Goal: Task Accomplishment & Management: Complete application form

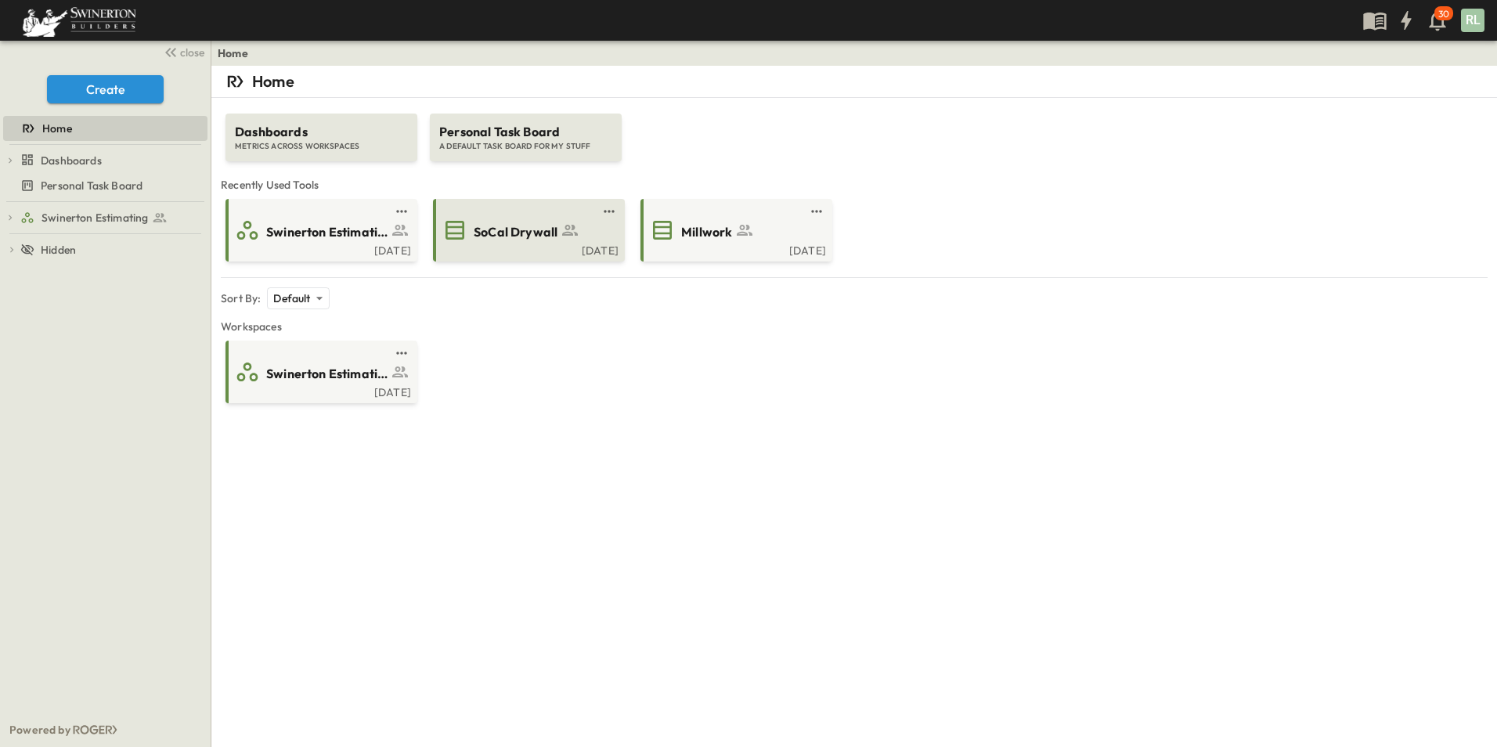
click at [511, 226] on span "SoCal Drywall" at bounding box center [516, 232] width 84 height 18
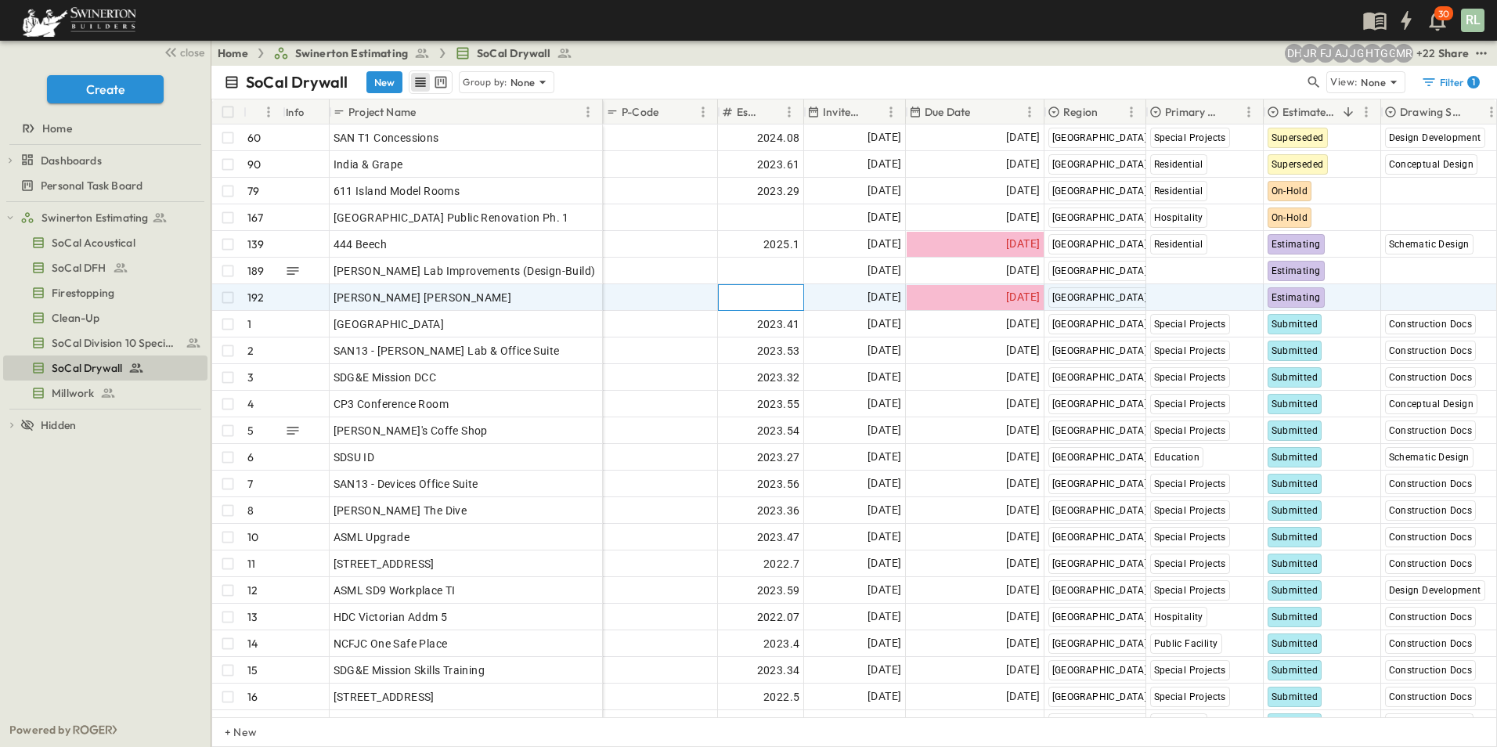
click at [789, 304] on span "Add Number" at bounding box center [768, 298] width 64 height 16
type input "*******"
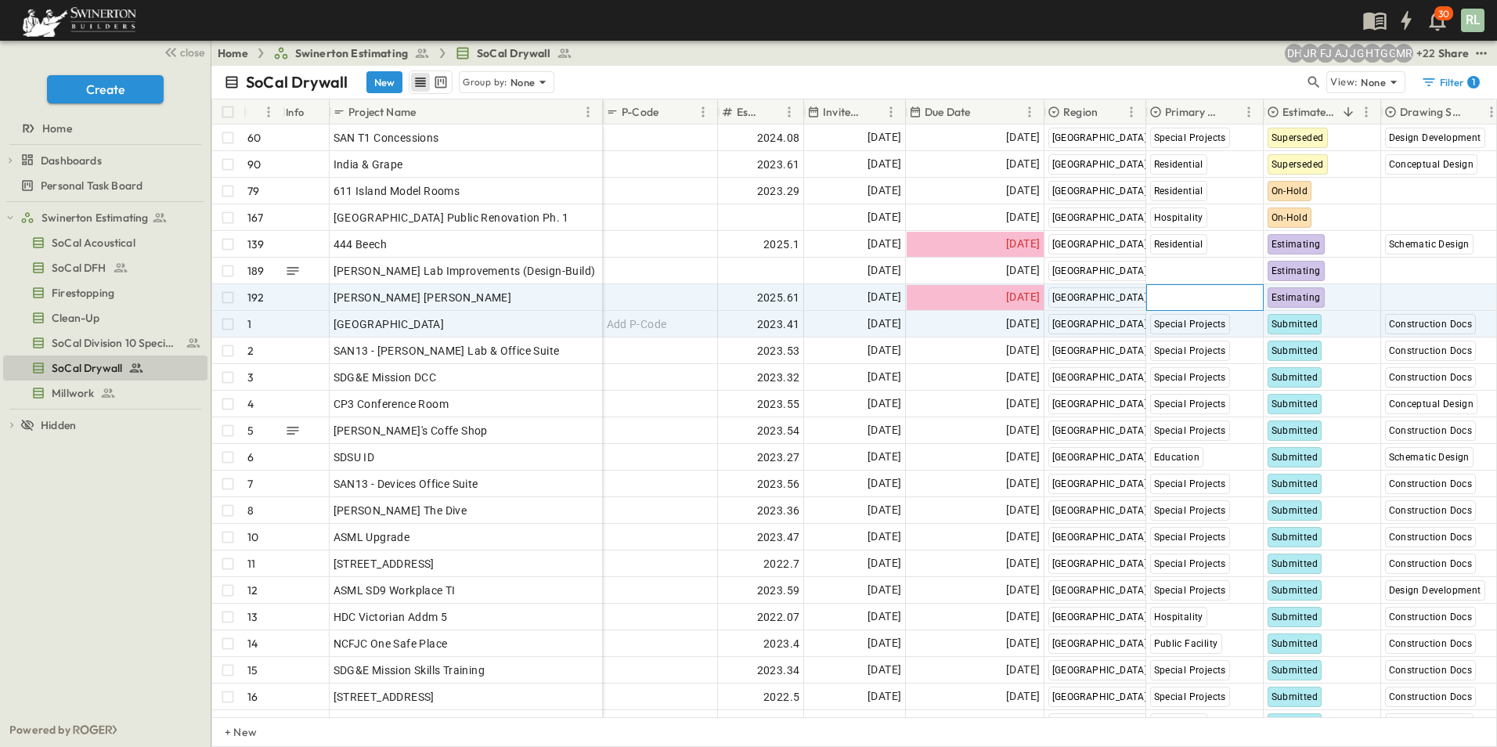
click at [1186, 298] on span "Select Market" at bounding box center [1185, 298] width 70 height 16
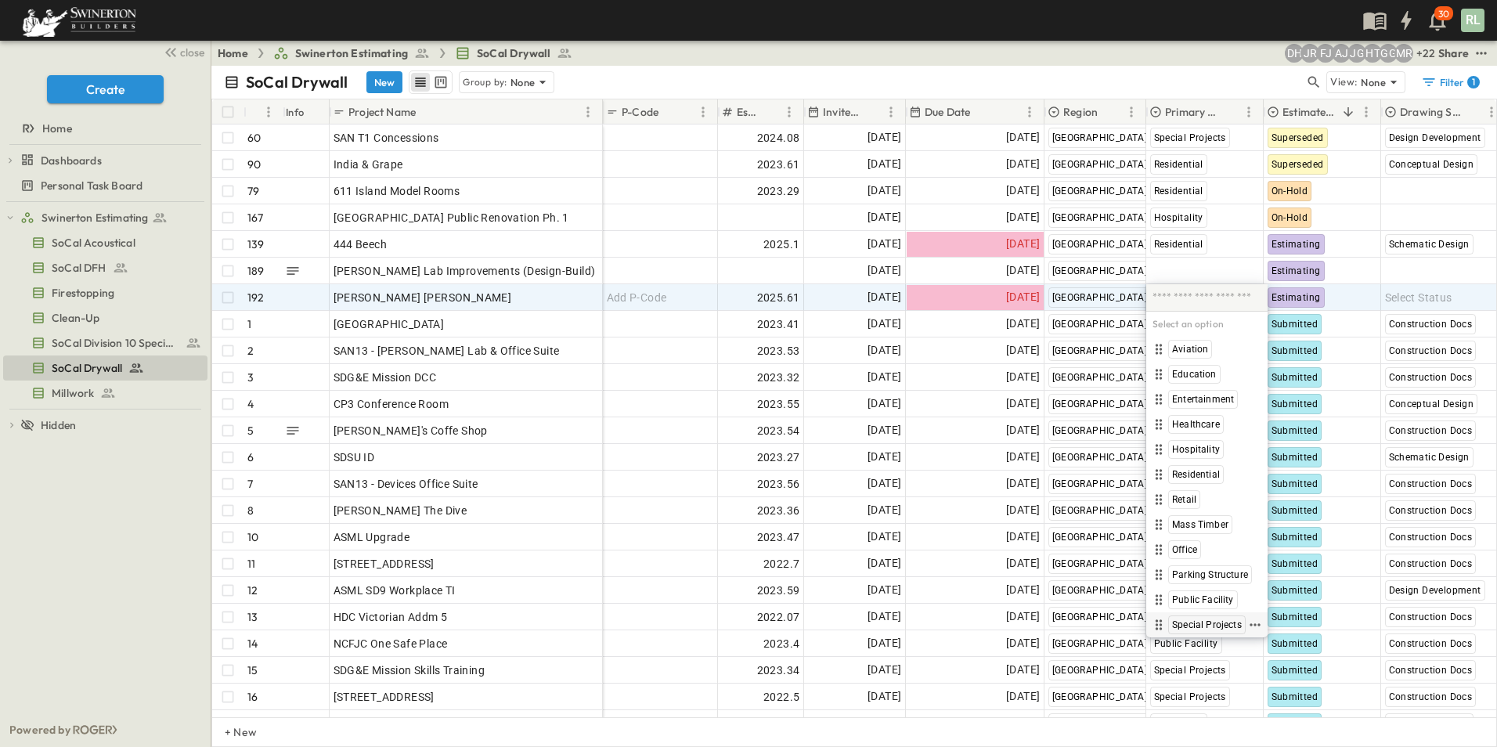
click at [1200, 626] on span "Special Projects" at bounding box center [1207, 625] width 70 height 13
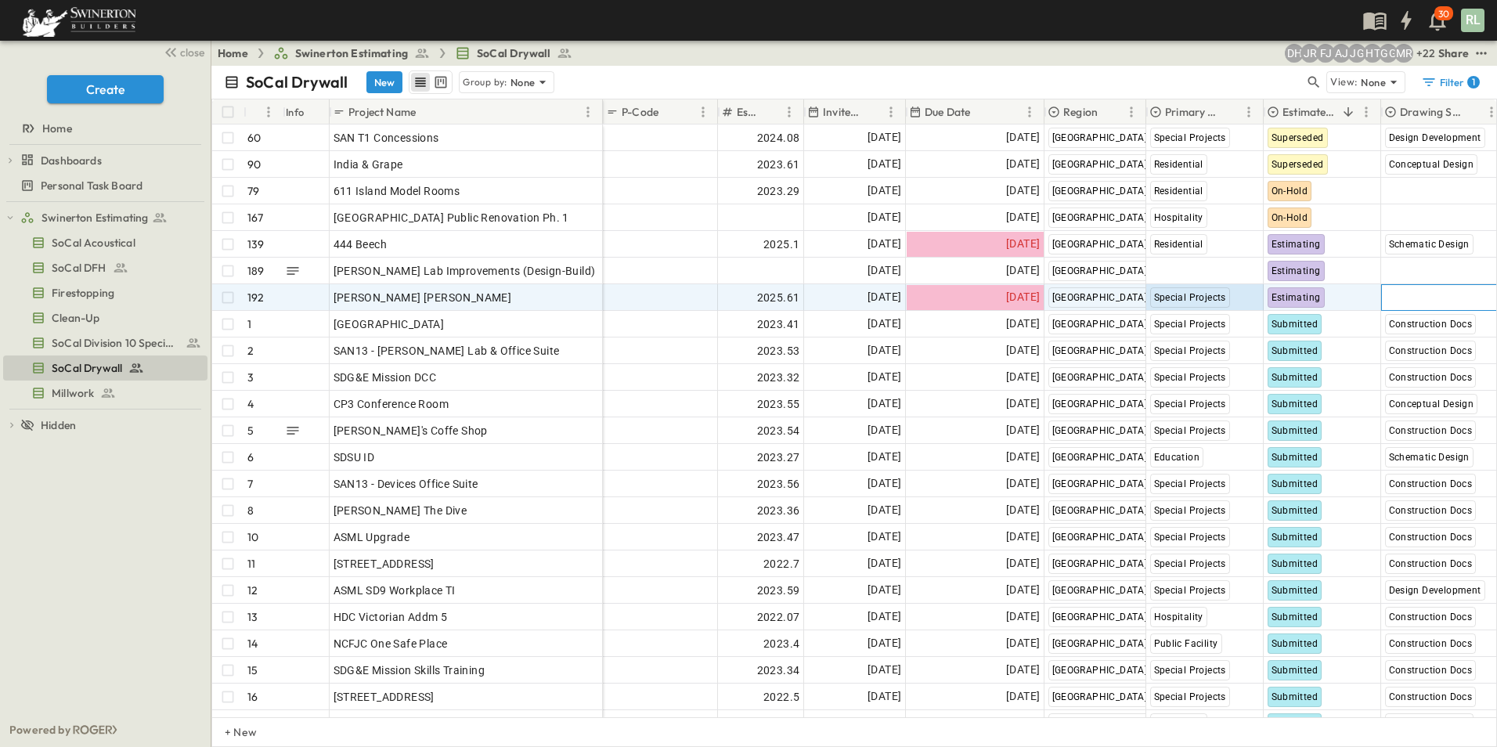
click at [1403, 298] on span "Select Status" at bounding box center [1418, 298] width 67 height 16
click at [1428, 346] on span "Construction Docs" at bounding box center [1432, 349] width 81 height 13
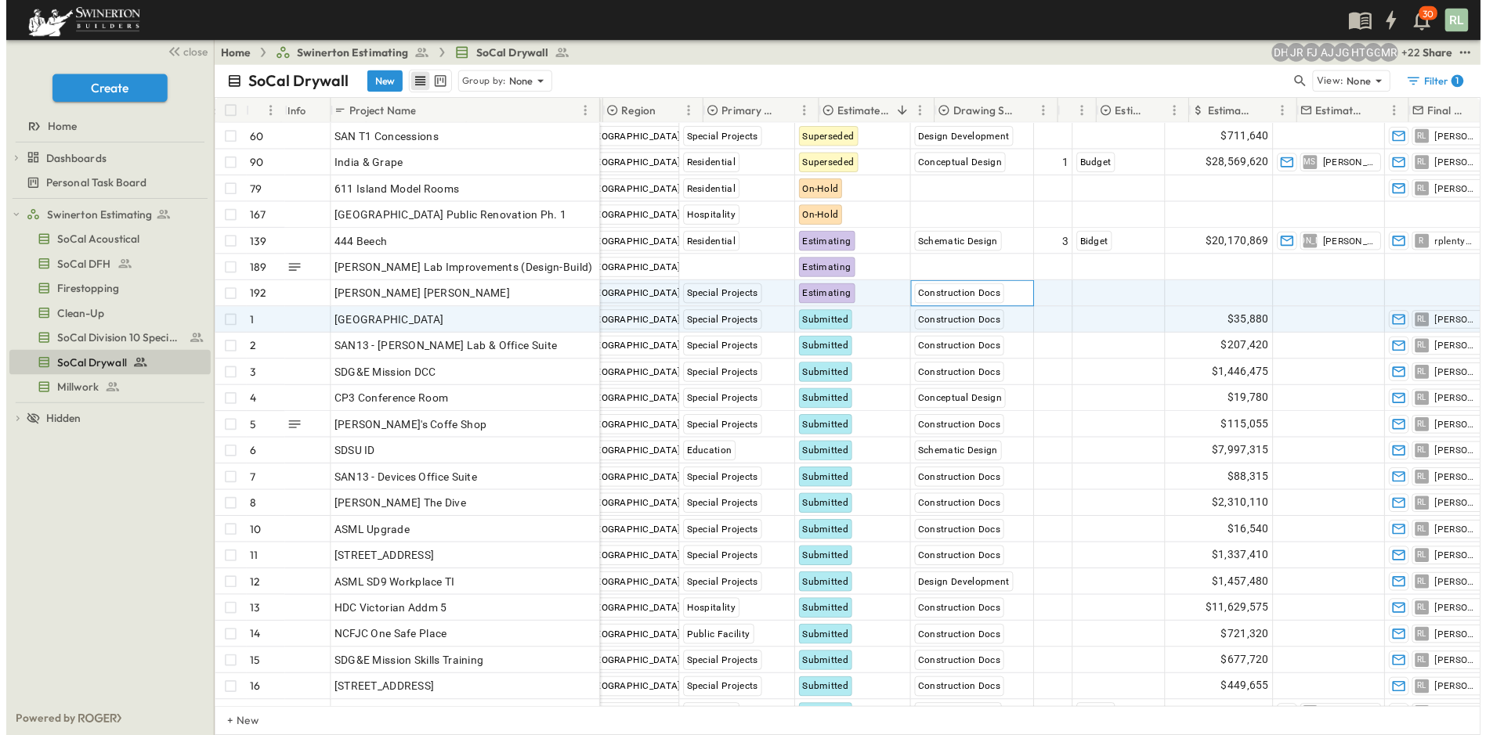
scroll to position [0, 470]
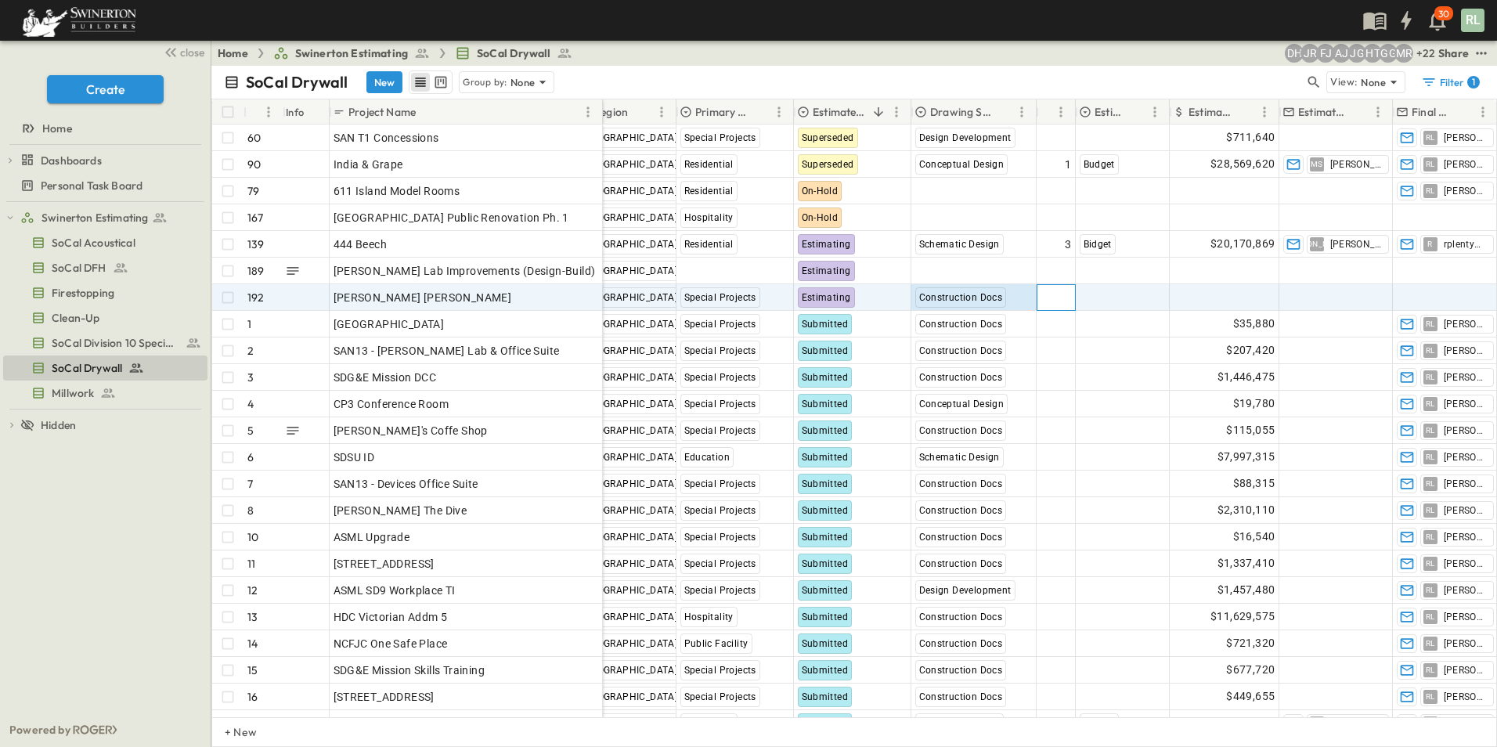
click at [1062, 295] on span "Add Round #" at bounding box center [1038, 298] width 67 height 16
type input "*"
click at [1136, 302] on span "Select Bid Type" at bounding box center [1119, 298] width 78 height 16
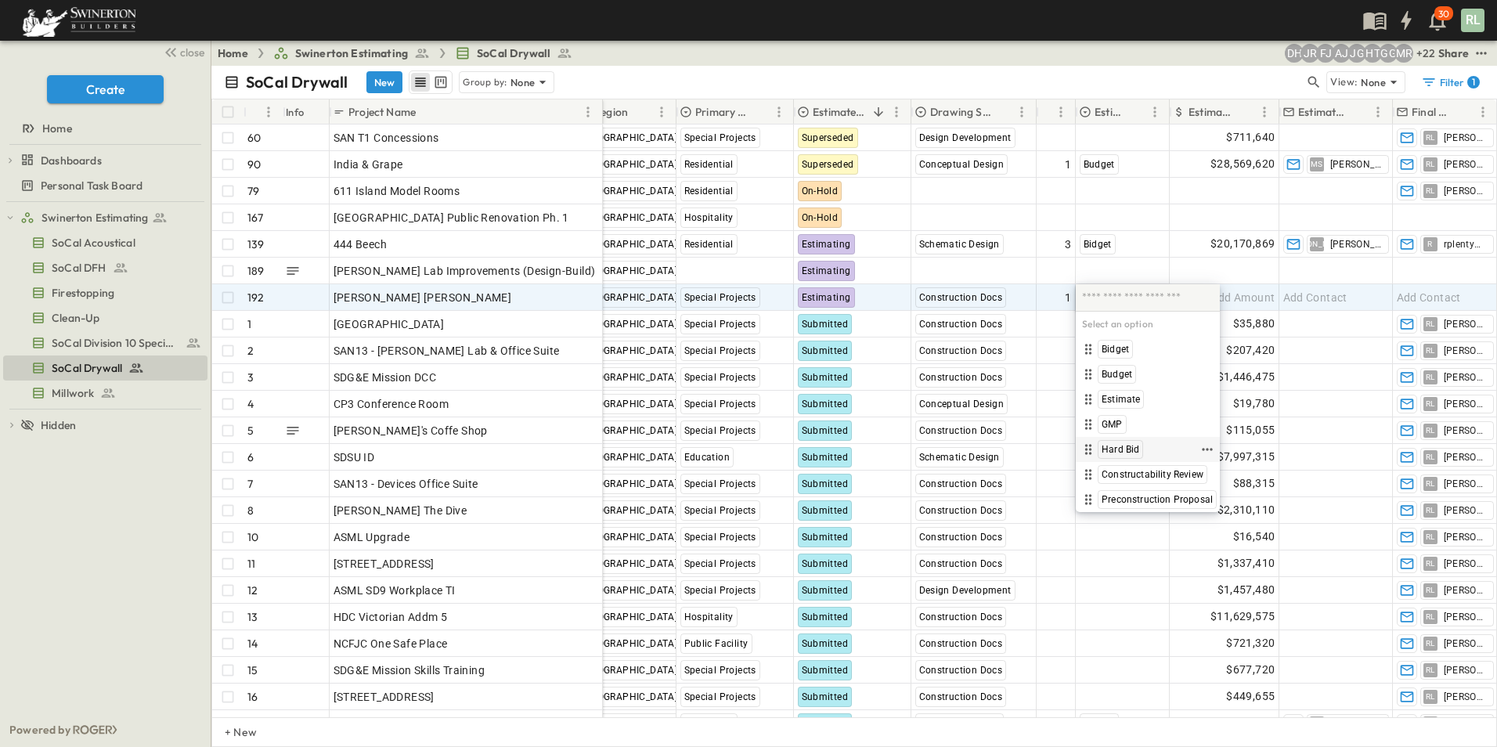
click at [1121, 449] on span "Hard Bid" at bounding box center [1121, 449] width 38 height 13
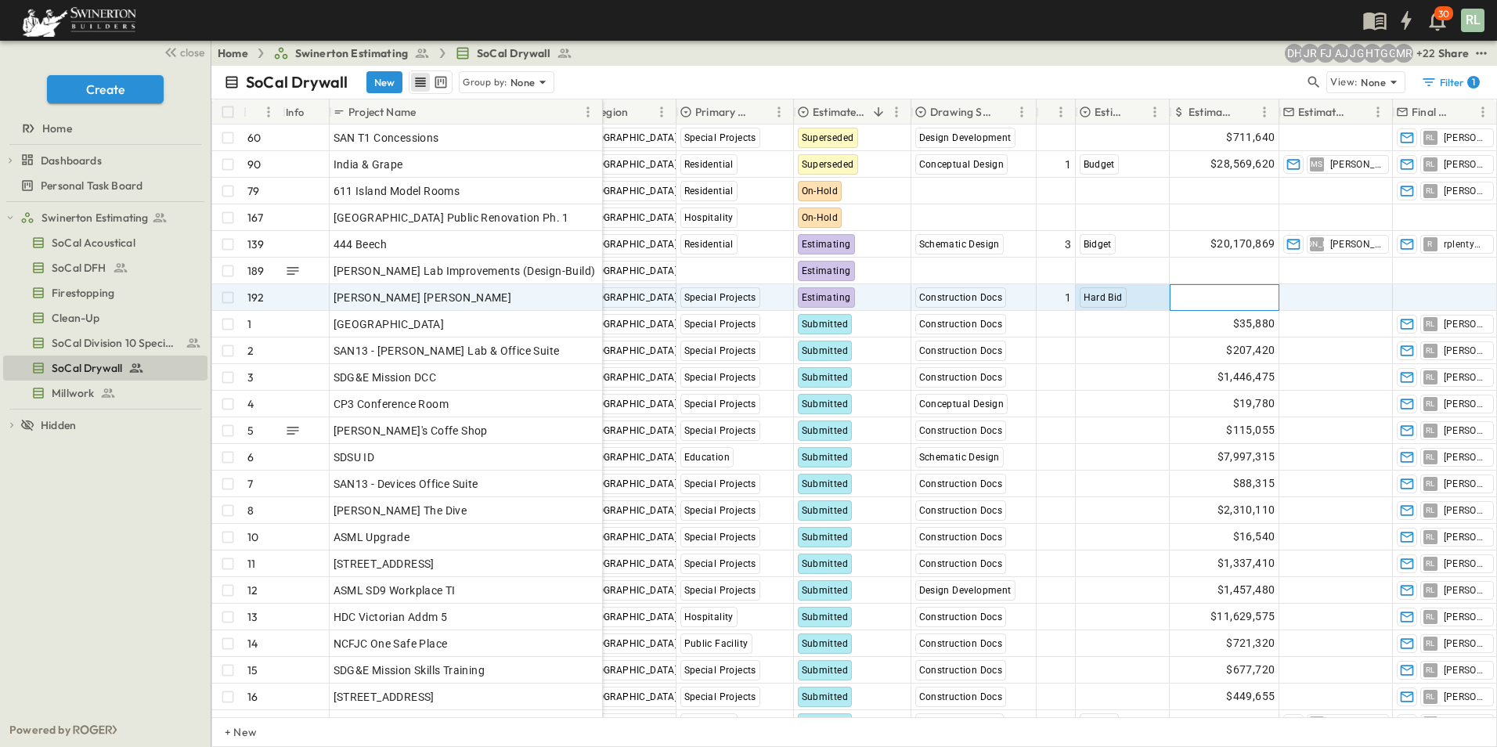
click at [1216, 299] on span "Add Amount" at bounding box center [1244, 298] width 64 height 16
click at [1201, 309] on div "​ $" at bounding box center [1225, 297] width 110 height 27
click at [1201, 300] on input "text" at bounding box center [1227, 297] width 88 height 16
type input "******"
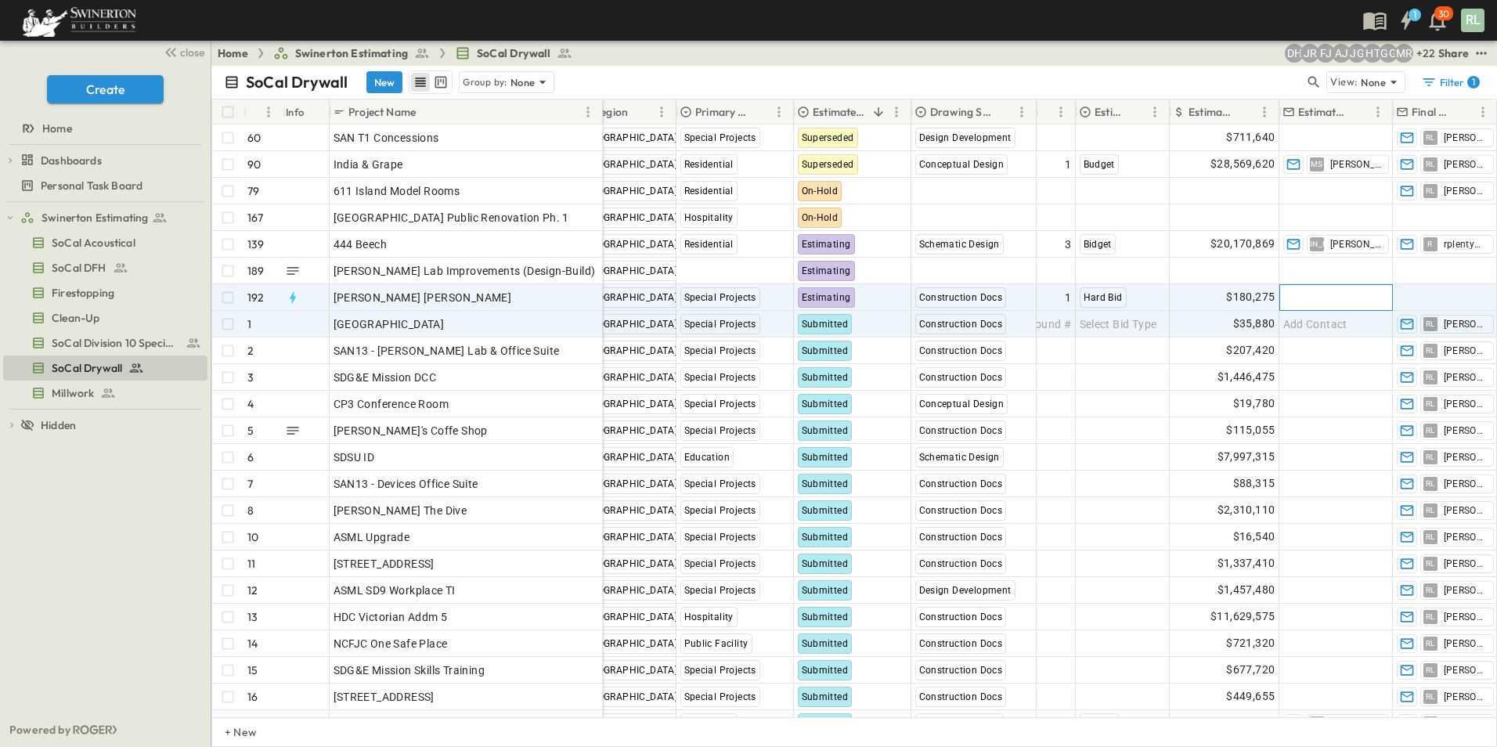
click at [1326, 291] on span "Add Contact" at bounding box center [1316, 298] width 64 height 16
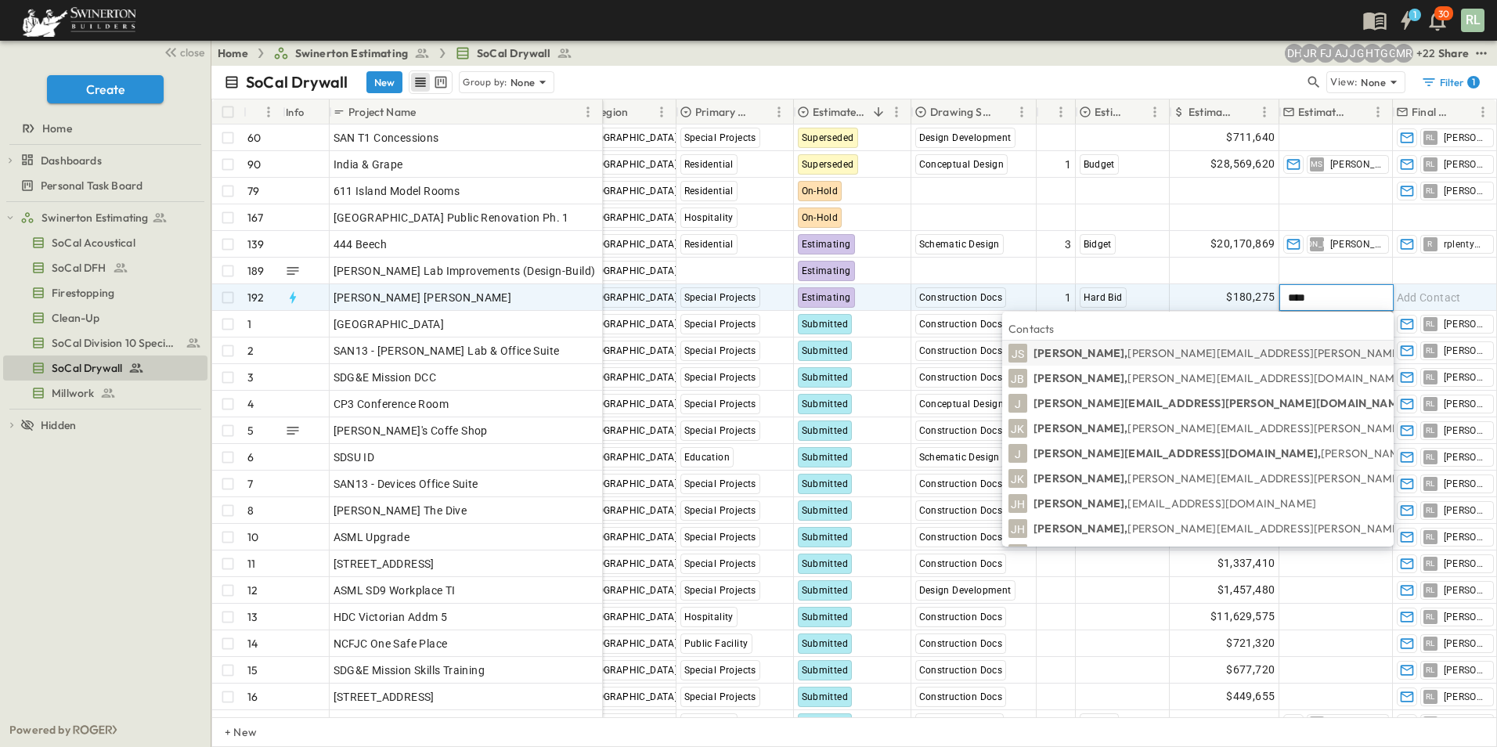
type input "****"
click at [1235, 356] on span "[PERSON_NAME][EMAIL_ADDRESS][PERSON_NAME][PERSON_NAME][DOMAIN_NAME]" at bounding box center [1355, 353] width 454 height 14
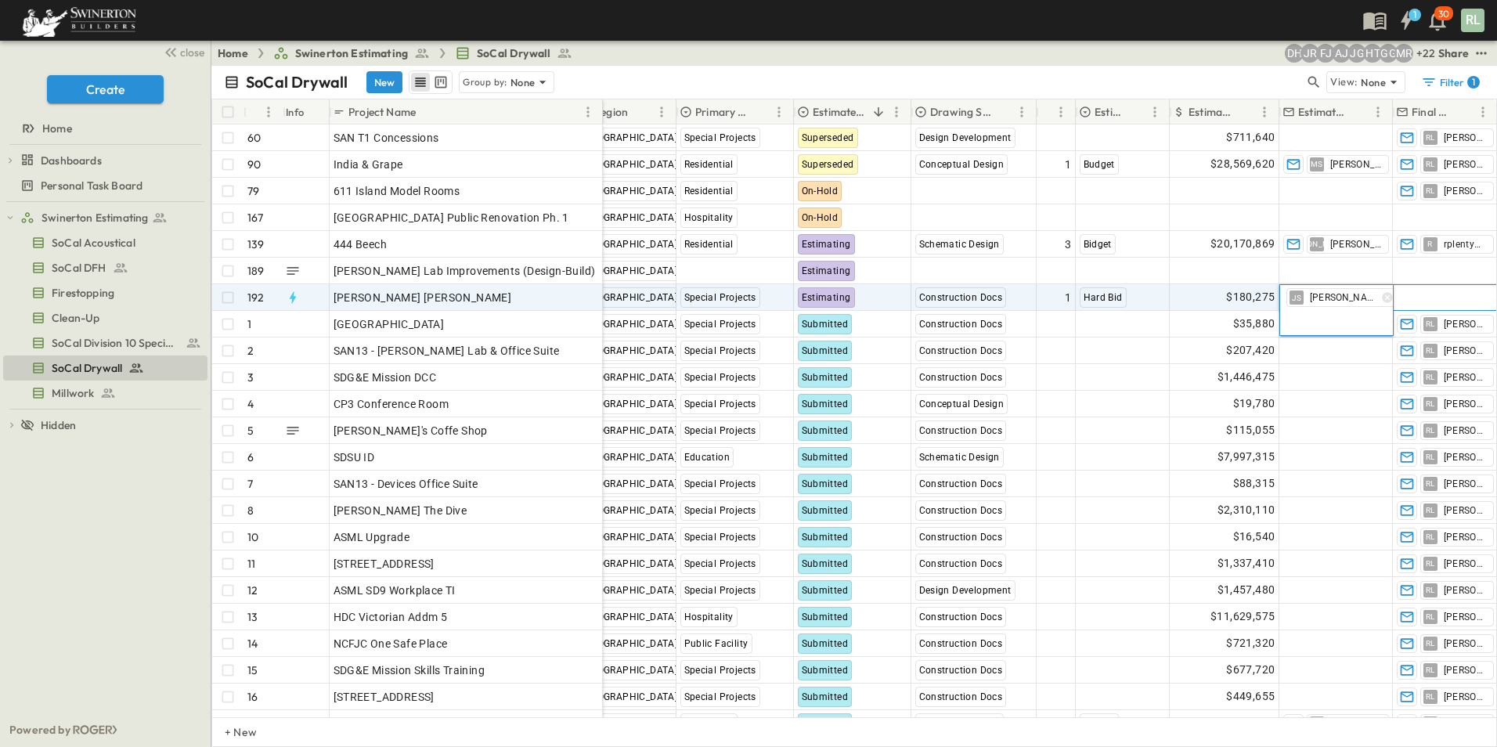
click at [1421, 297] on span "Add Contact" at bounding box center [1429, 298] width 64 height 16
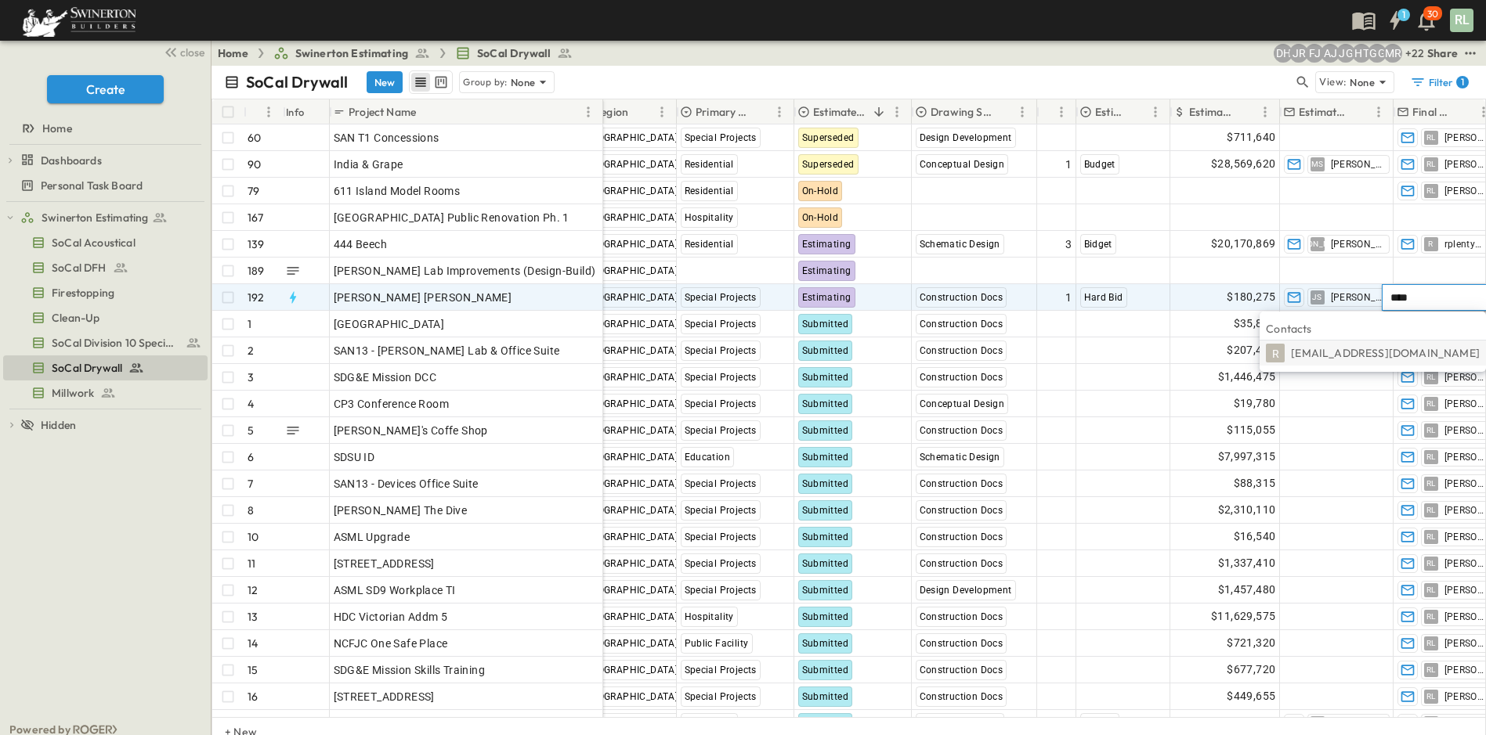
type input "****"
click at [1417, 359] on span "[EMAIL_ADDRESS][DOMAIN_NAME]" at bounding box center [1385, 353] width 189 height 14
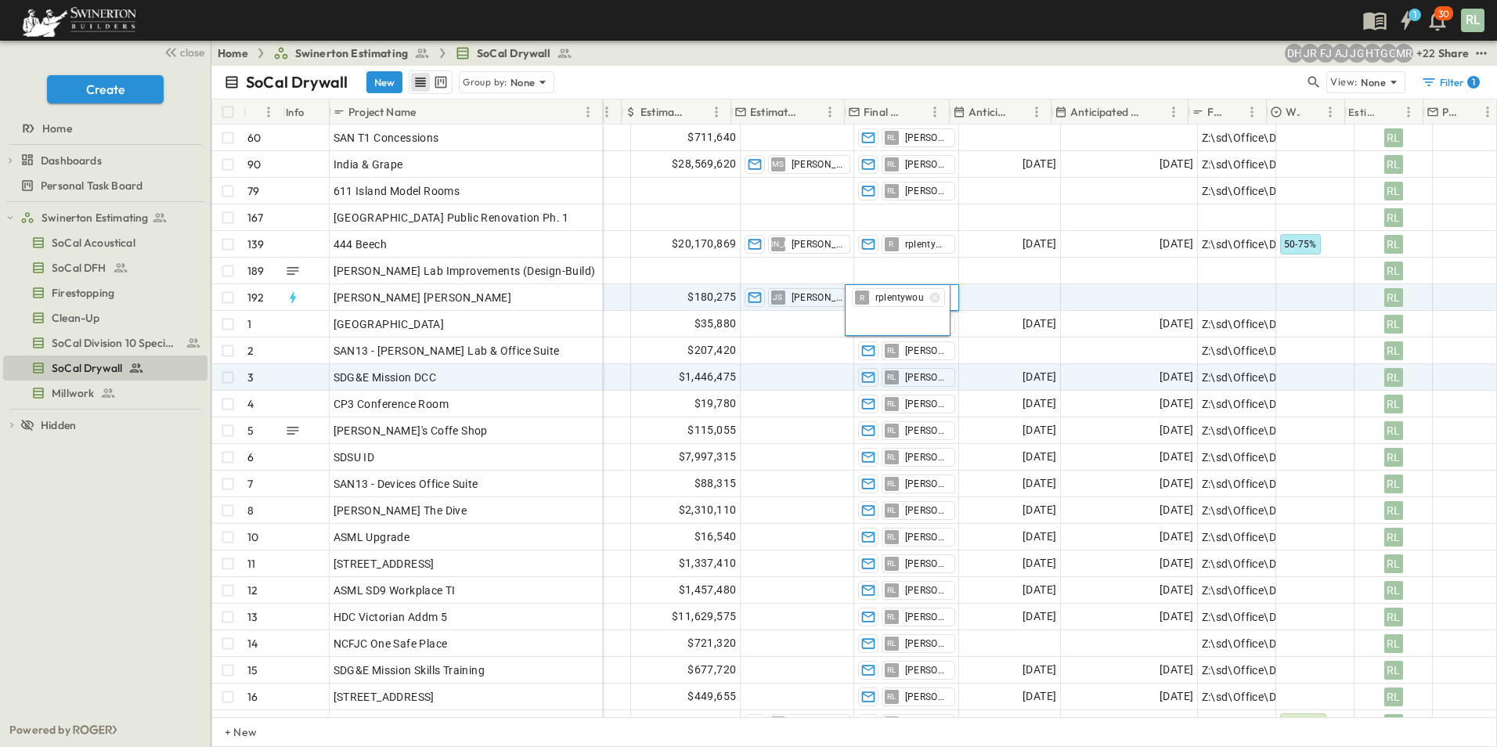
scroll to position [0, 1018]
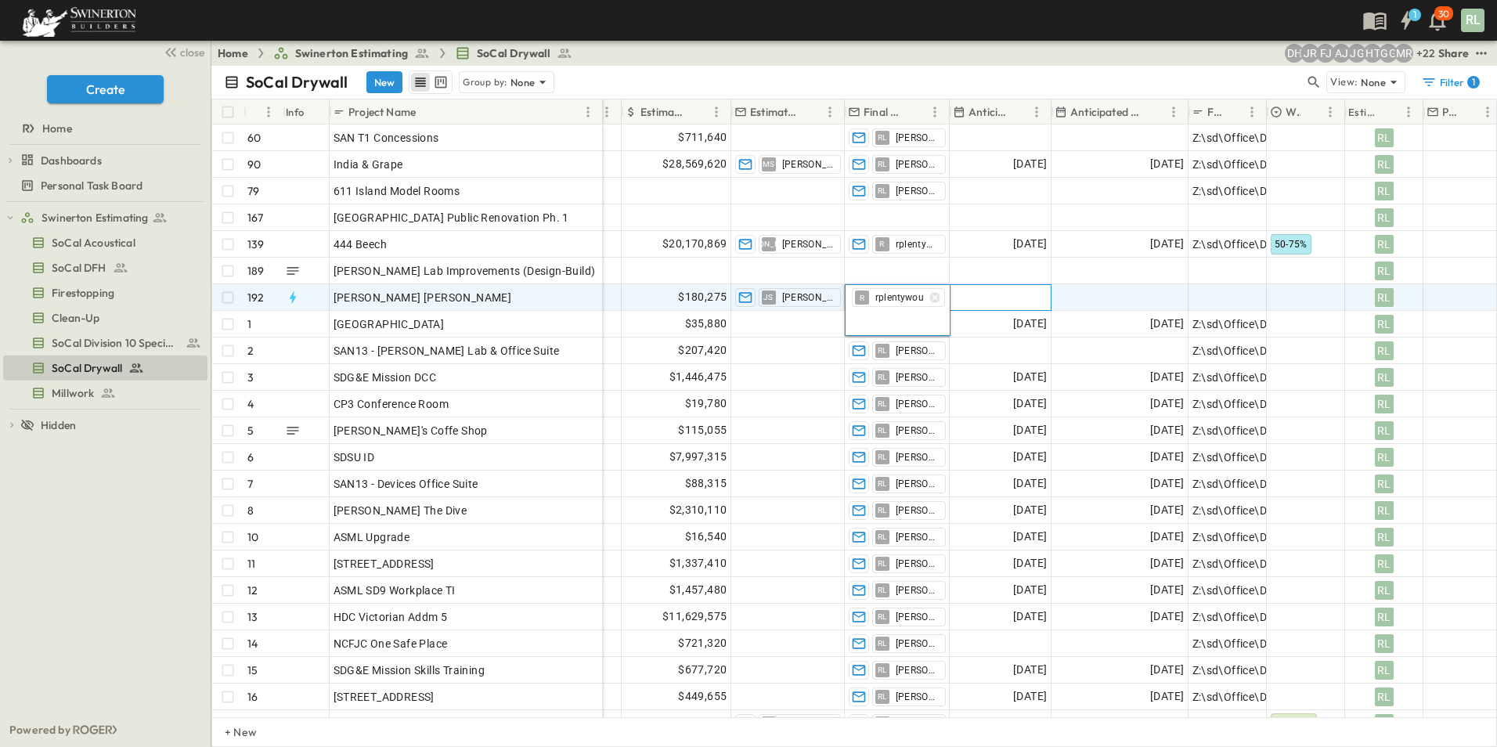
click at [1010, 298] on span "Add Date" at bounding box center [1023, 298] width 47 height 16
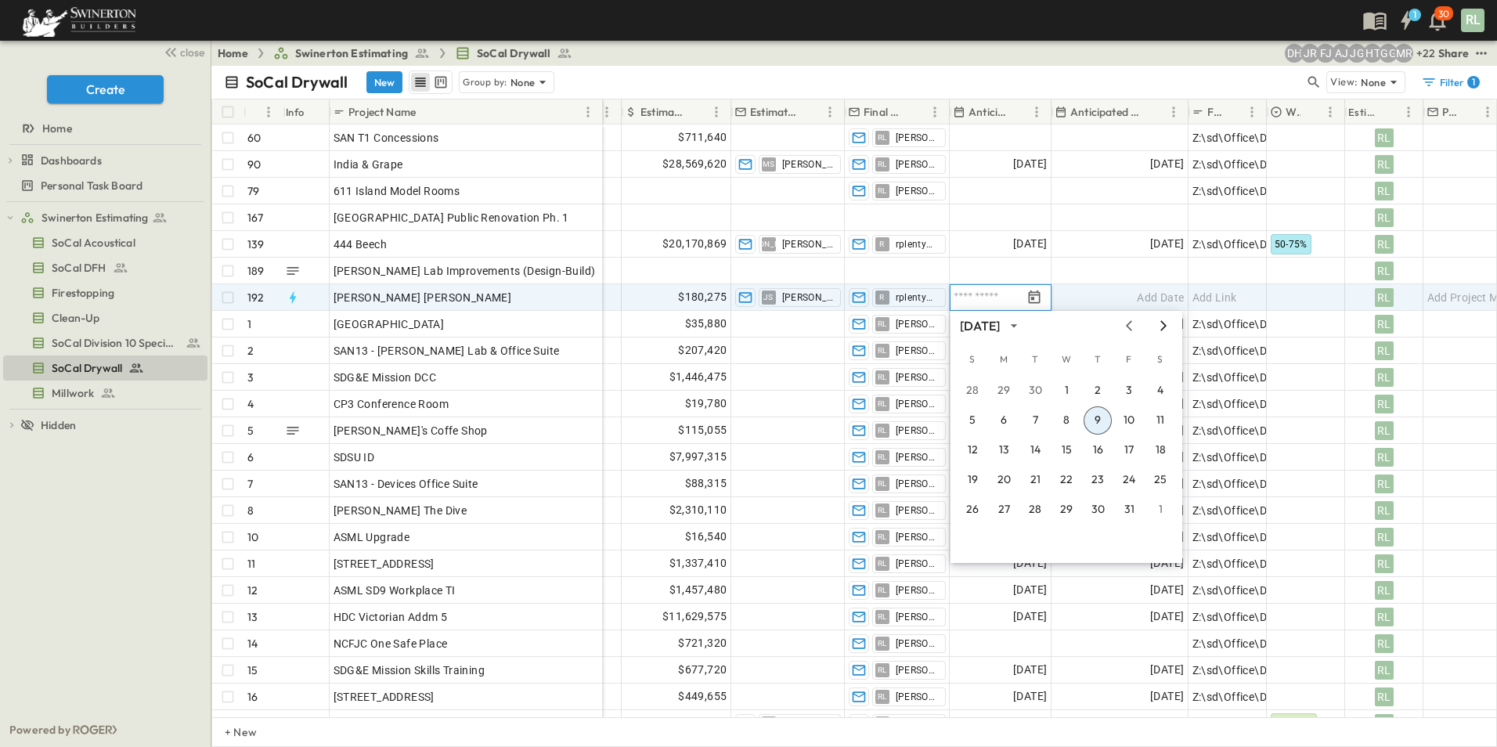
click at [1166, 327] on icon "Next month" at bounding box center [1164, 325] width 6 height 10
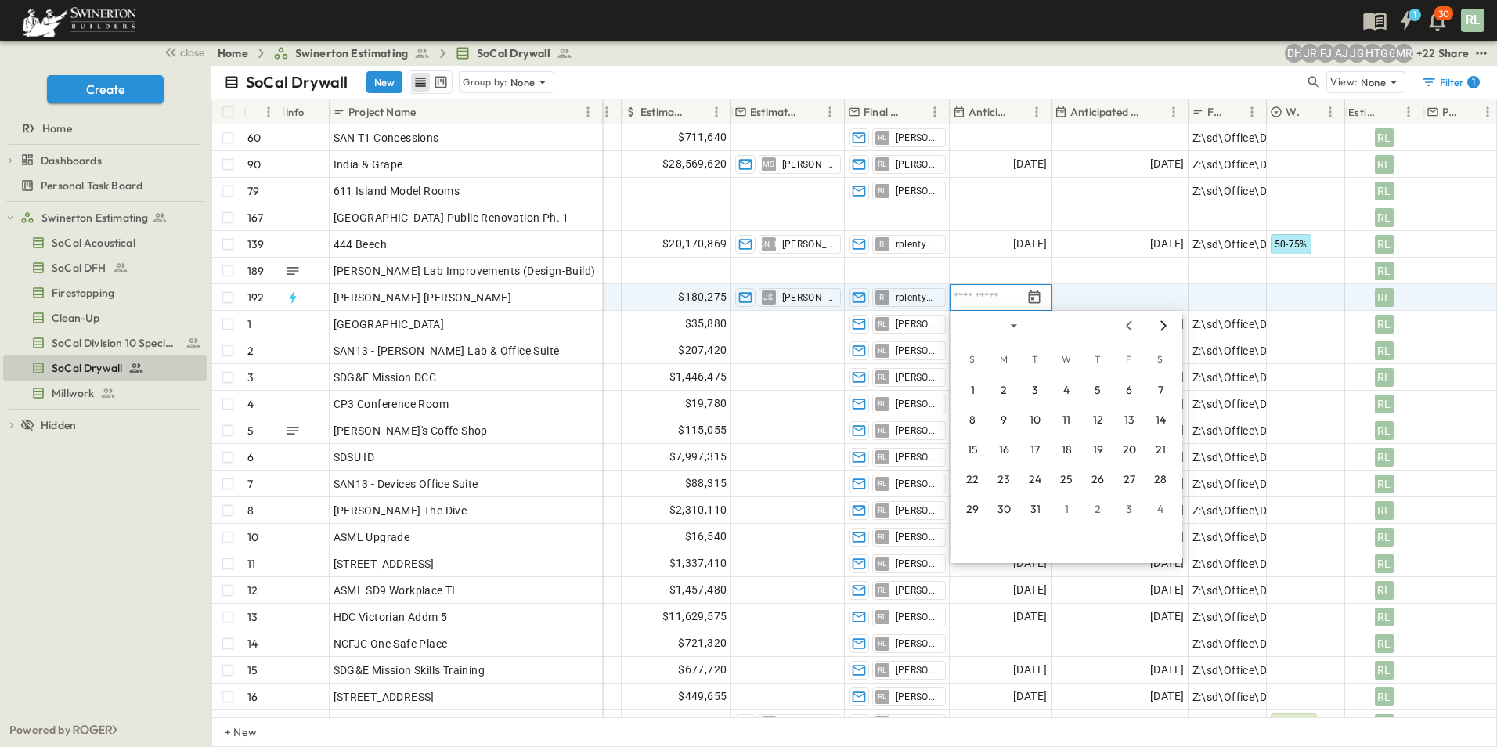
click at [1166, 327] on icon "Next month" at bounding box center [1164, 325] width 6 height 10
click at [1134, 327] on icon "Previous month" at bounding box center [1129, 326] width 19 height 13
click at [1003, 486] on button "23" at bounding box center [1004, 480] width 28 height 28
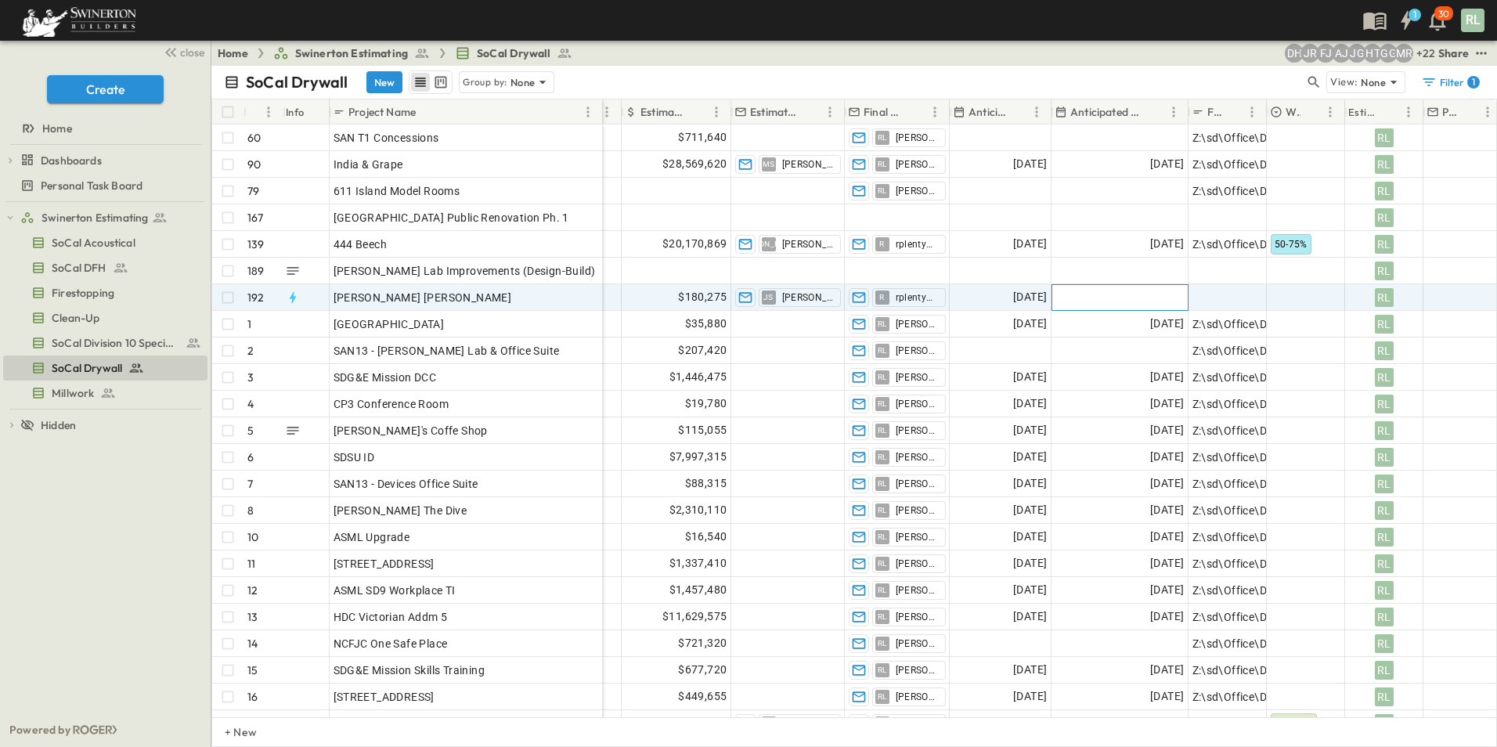
click at [1115, 304] on div "Add Date" at bounding box center [1120, 297] width 135 height 25
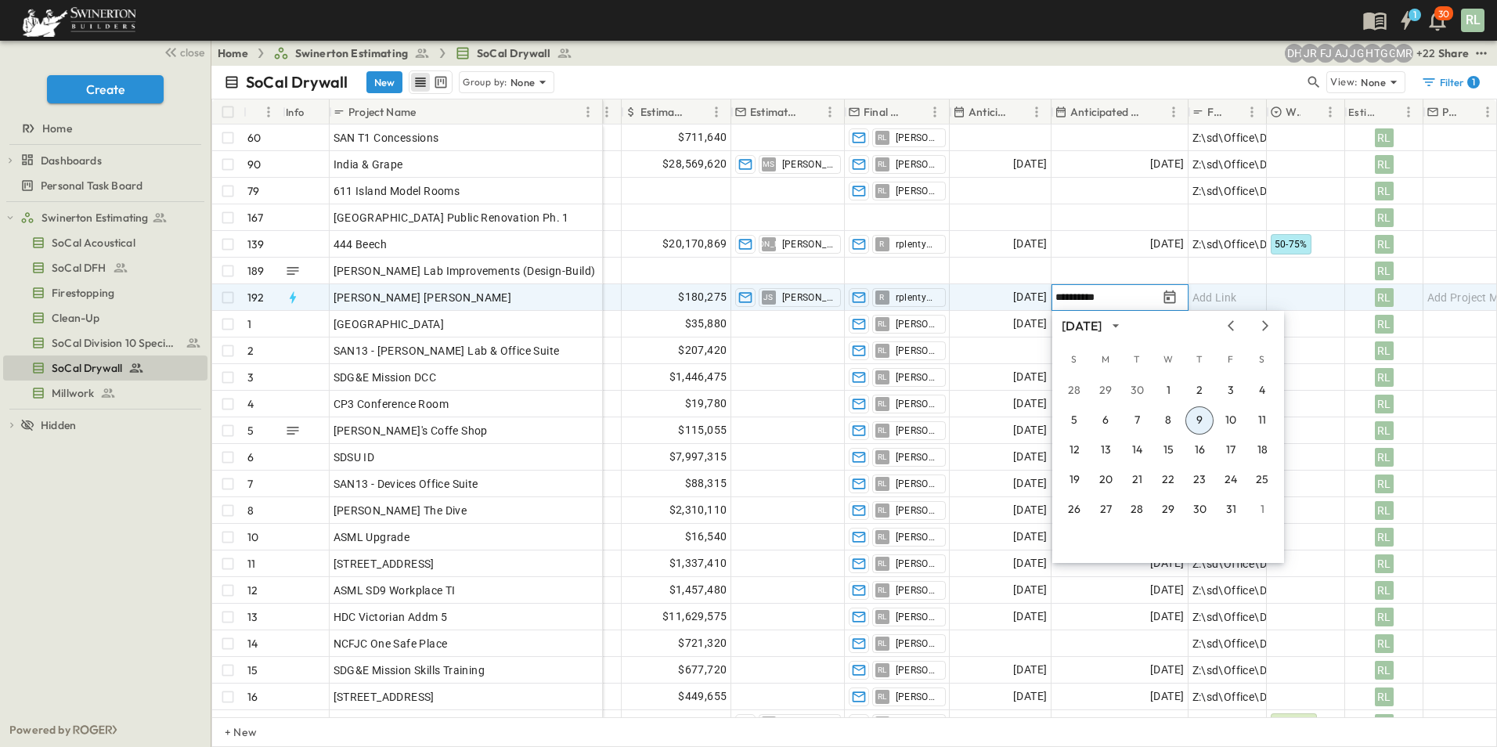
click at [1073, 294] on input "**********" at bounding box center [1107, 297] width 102 height 15
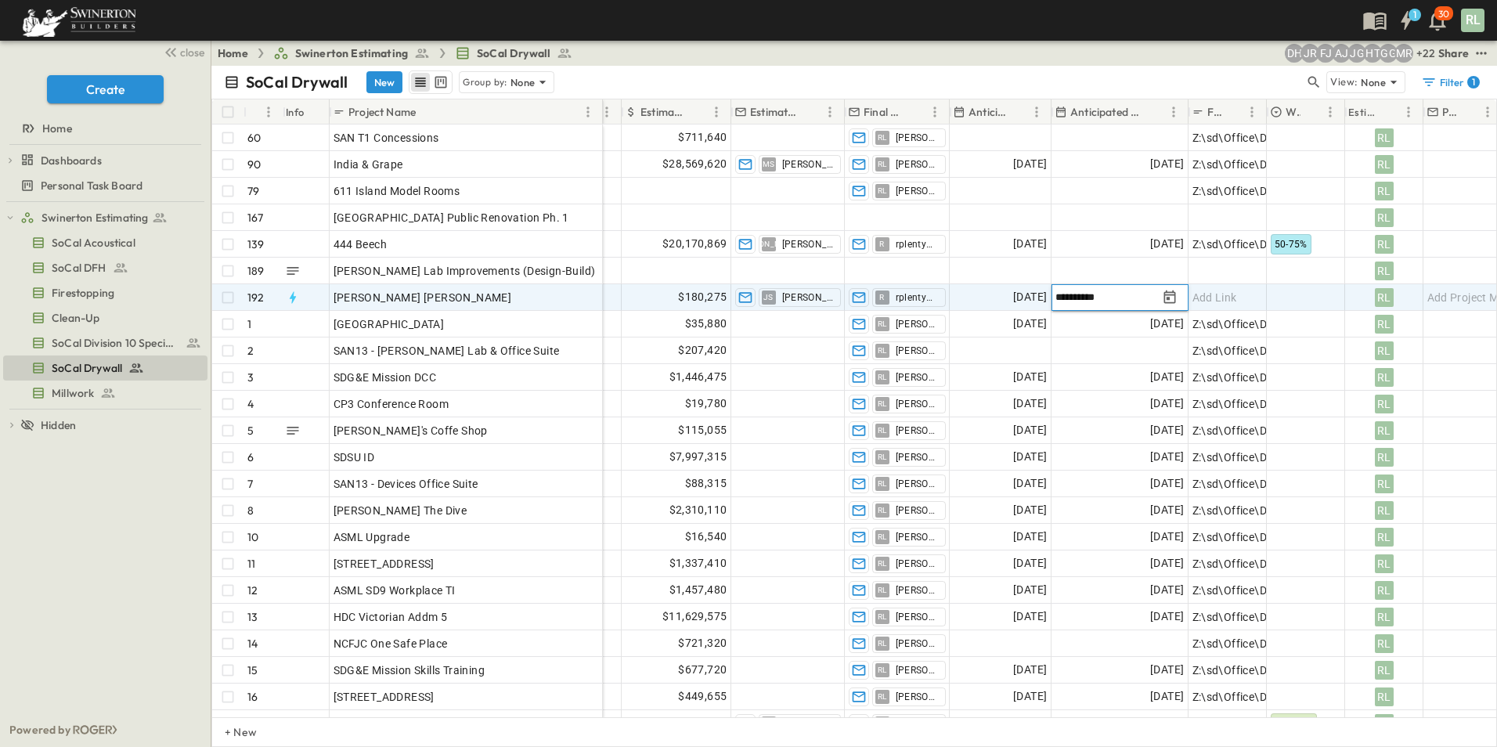
type input "**********"
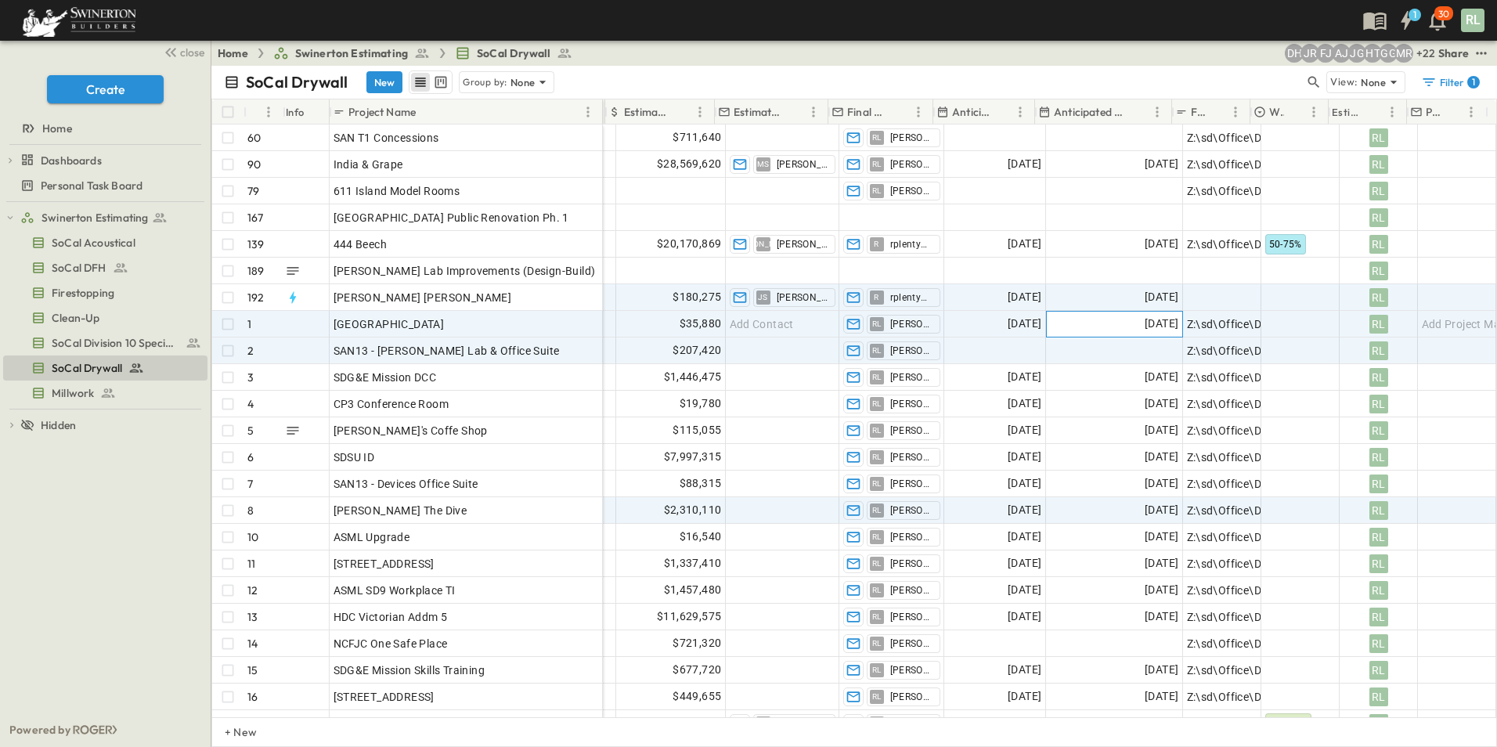
scroll to position [0, 1035]
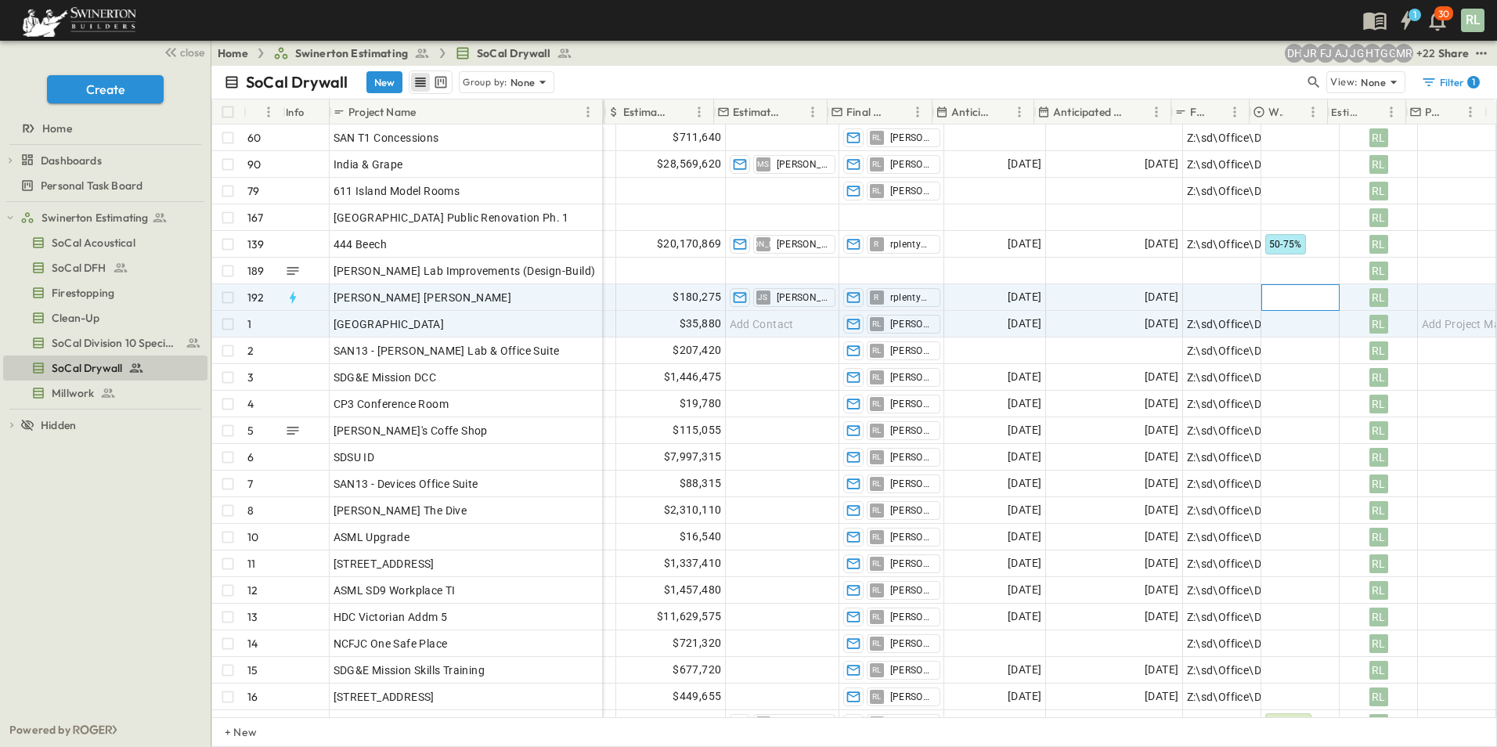
click at [1273, 296] on div at bounding box center [1300, 297] width 77 height 25
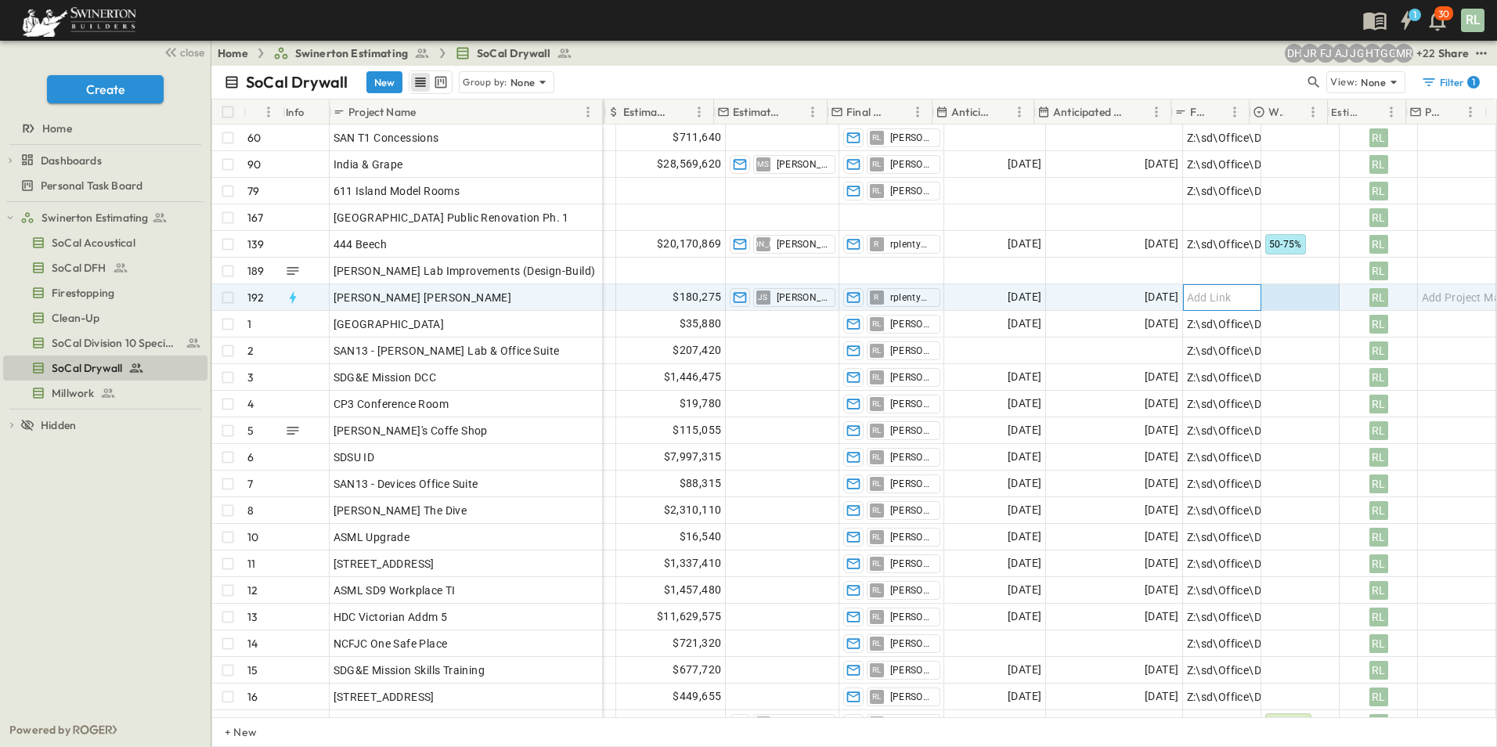
click at [1200, 298] on span "Add Link" at bounding box center [1209, 298] width 45 height 16
paste input "**********"
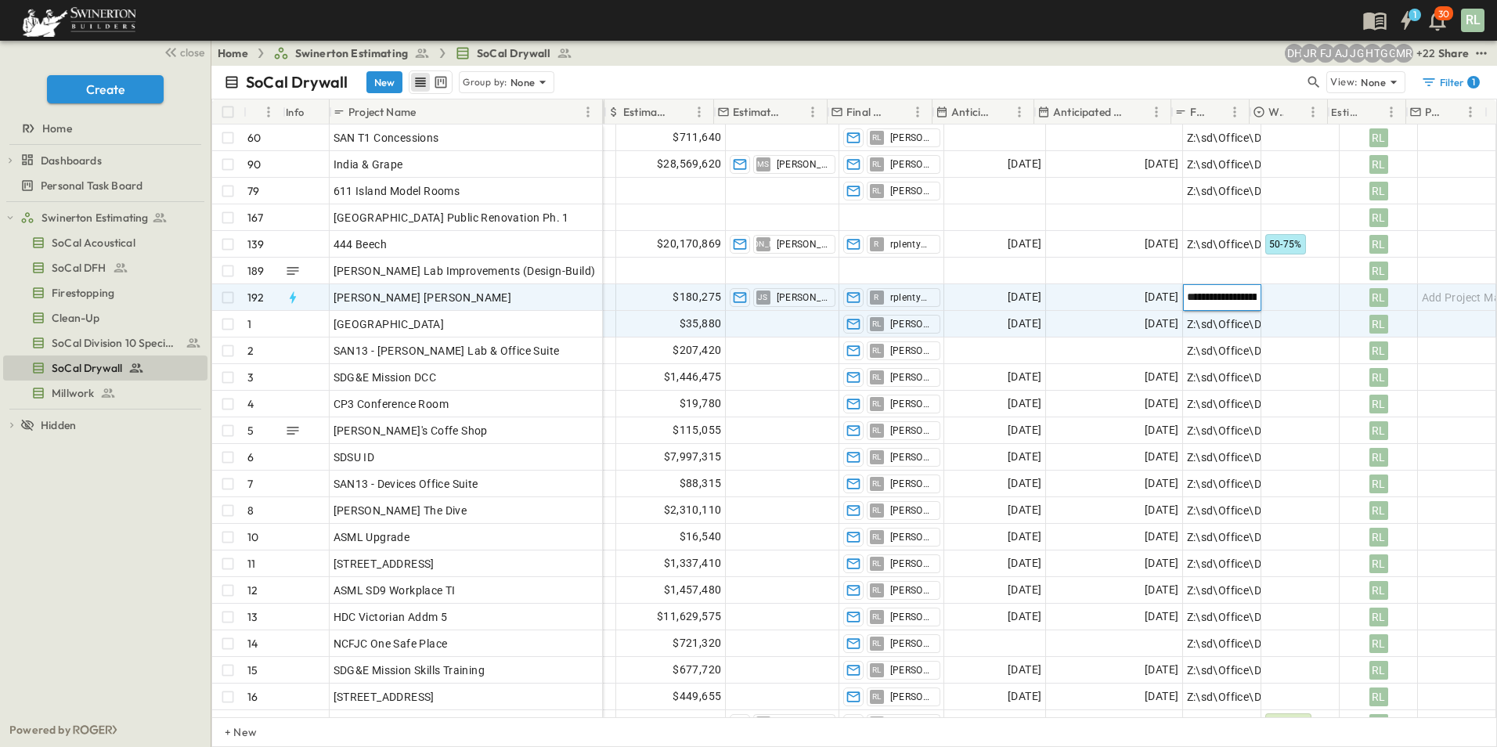
scroll to position [0, 333]
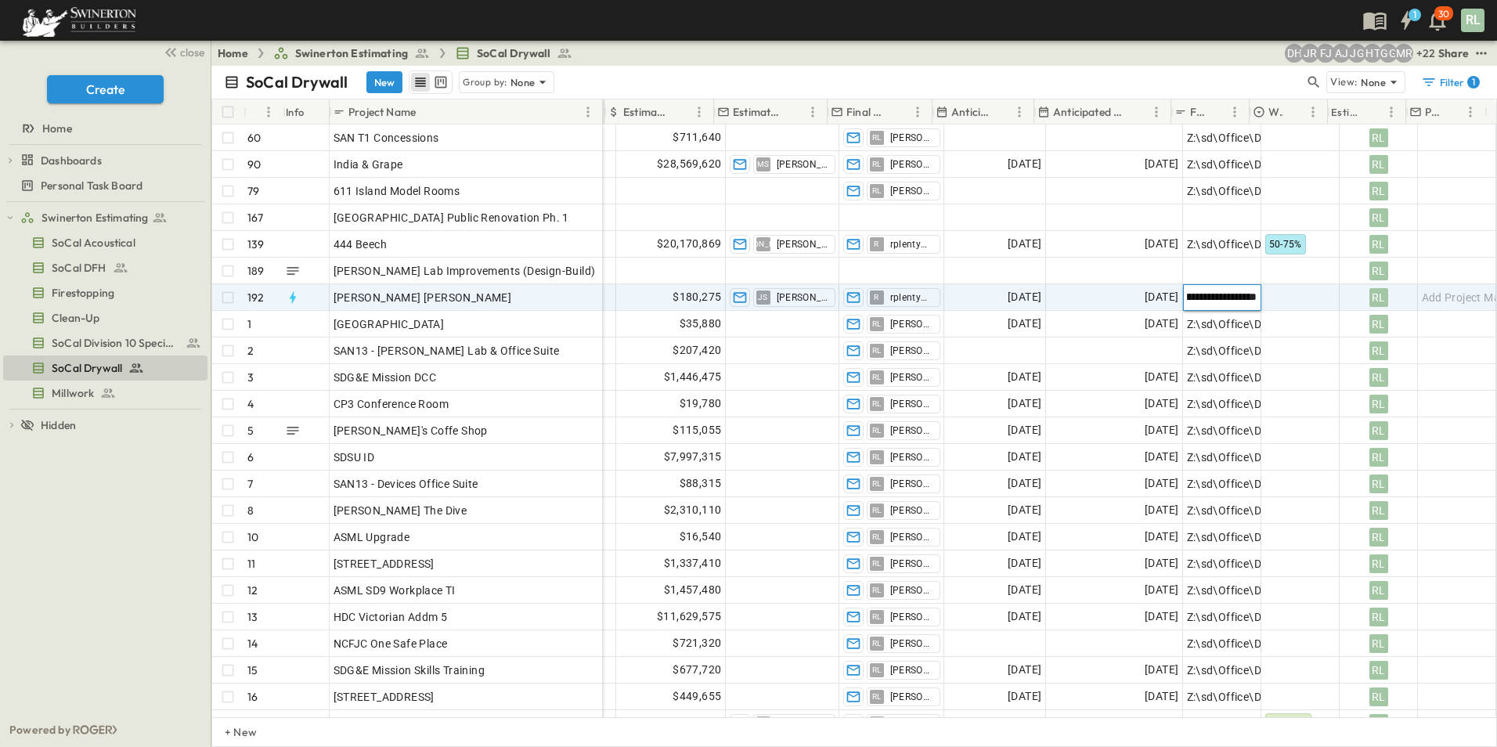
type input "**********"
click at [1302, 293] on div at bounding box center [1300, 297] width 77 height 25
click at [1299, 372] on span "50-75%" at bounding box center [1292, 374] width 32 height 13
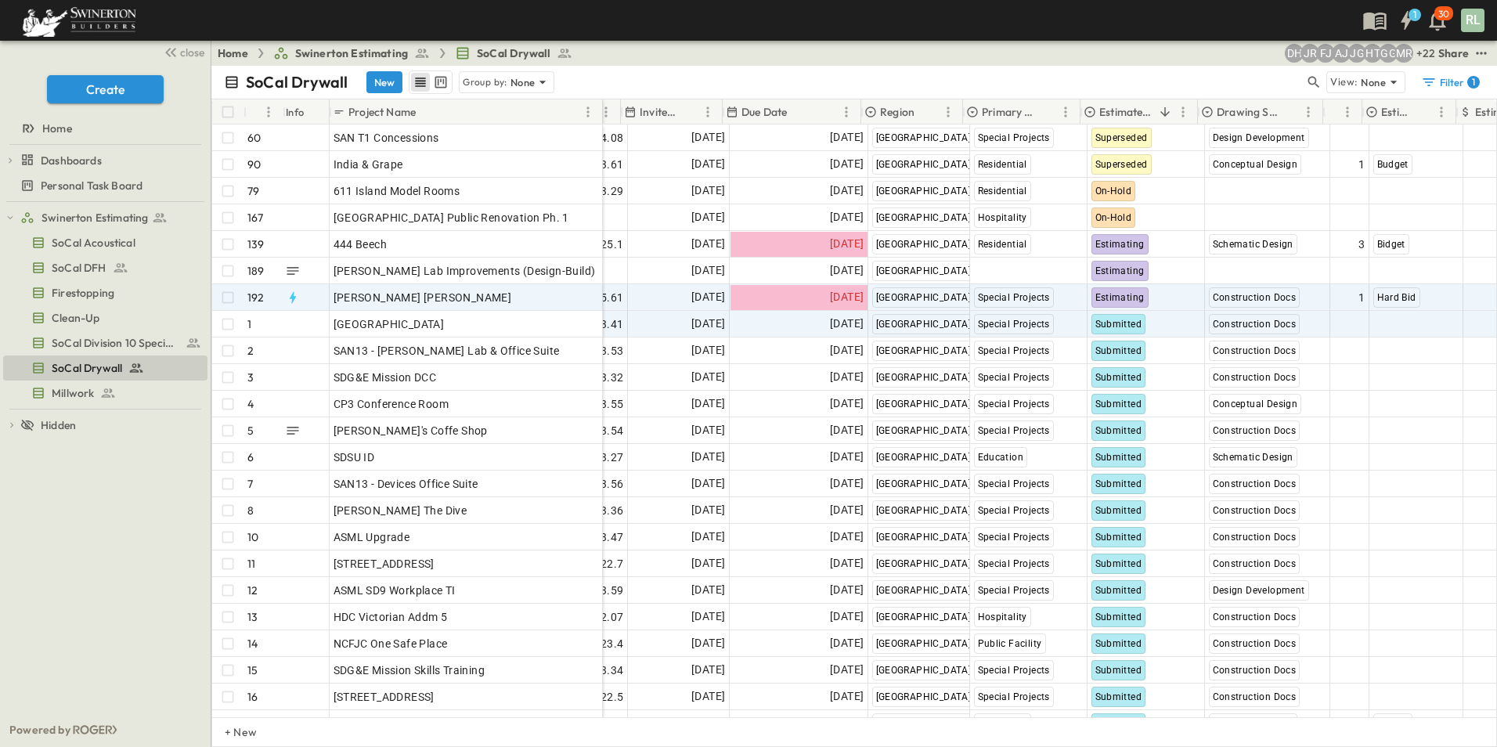
scroll to position [0, 174]
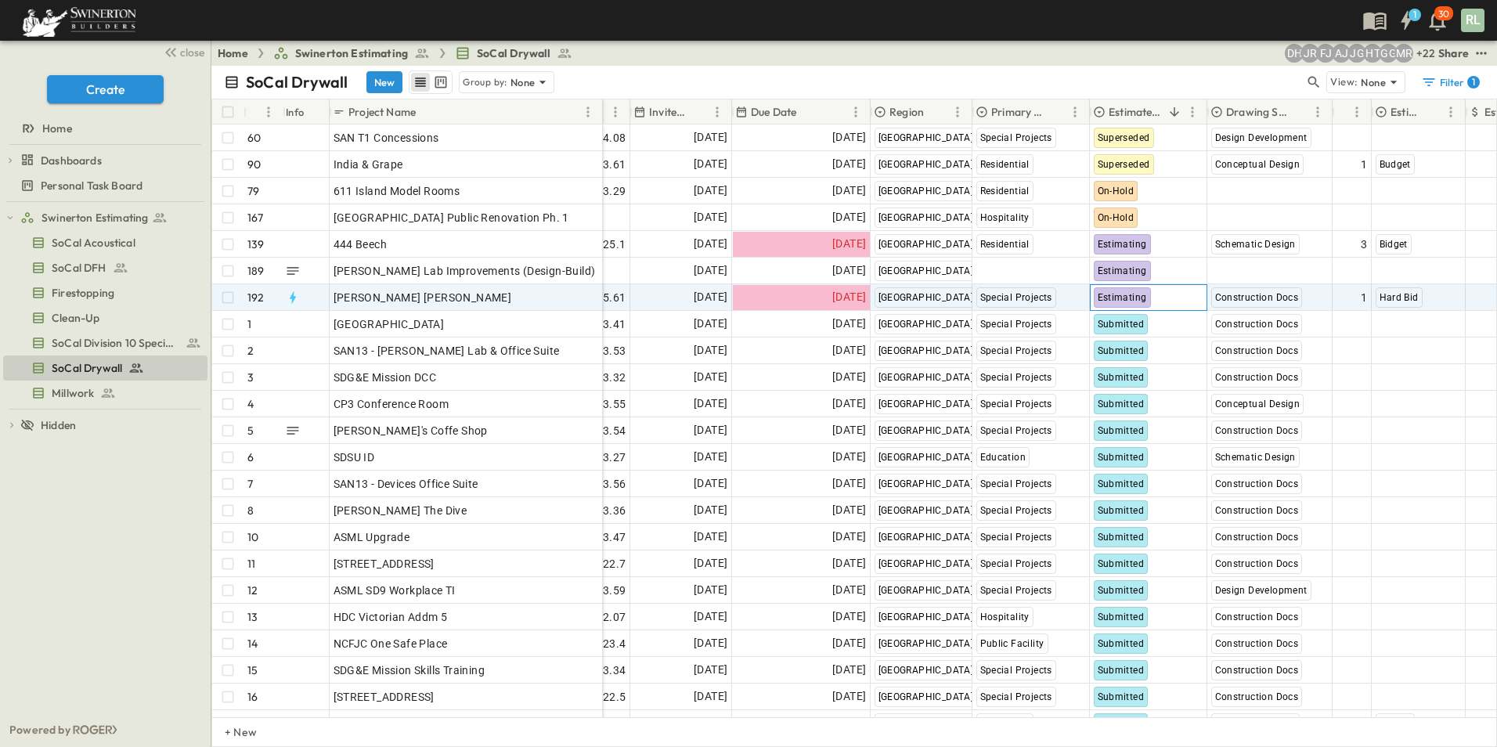
click at [1118, 293] on span "Estimating" at bounding box center [1122, 297] width 49 height 11
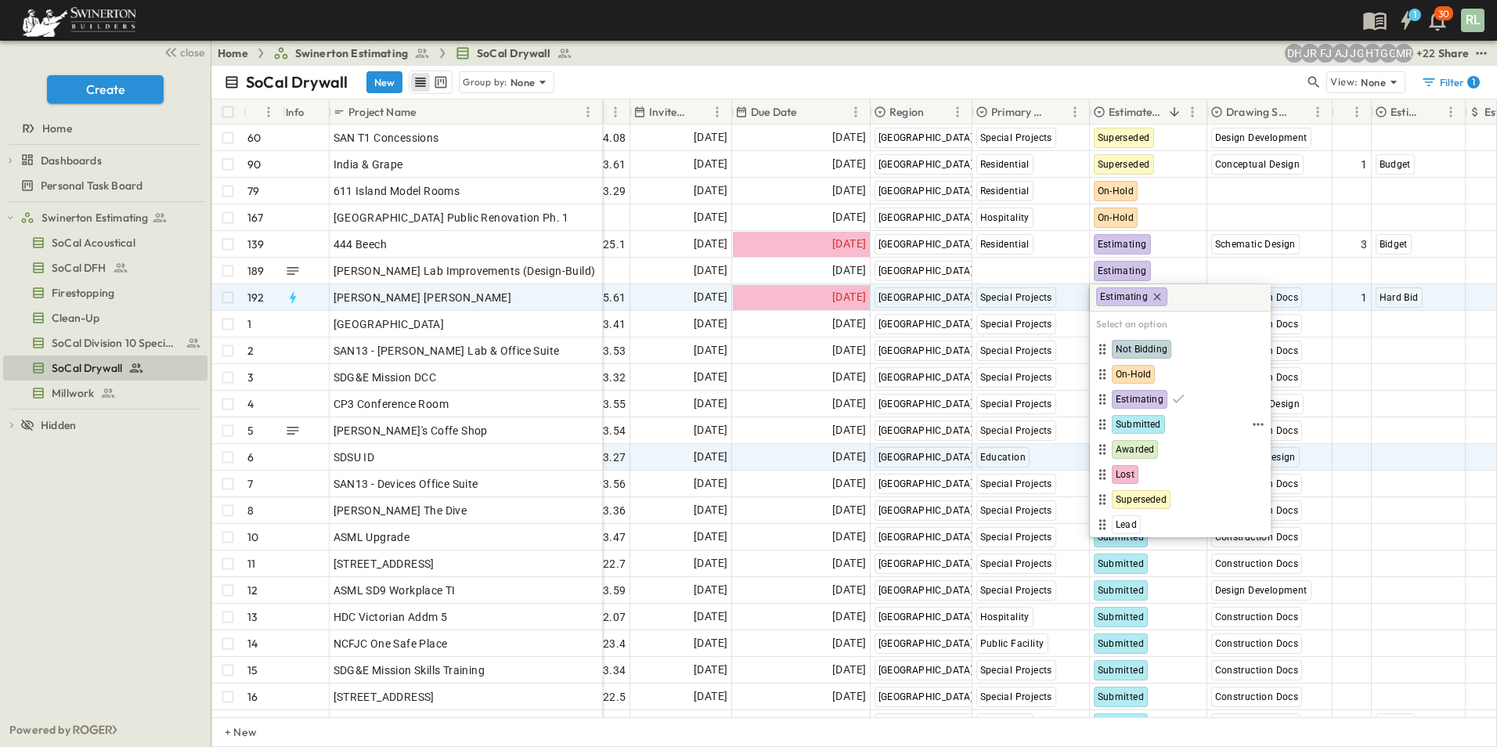
click at [1148, 421] on span "Submitted" at bounding box center [1138, 424] width 45 height 13
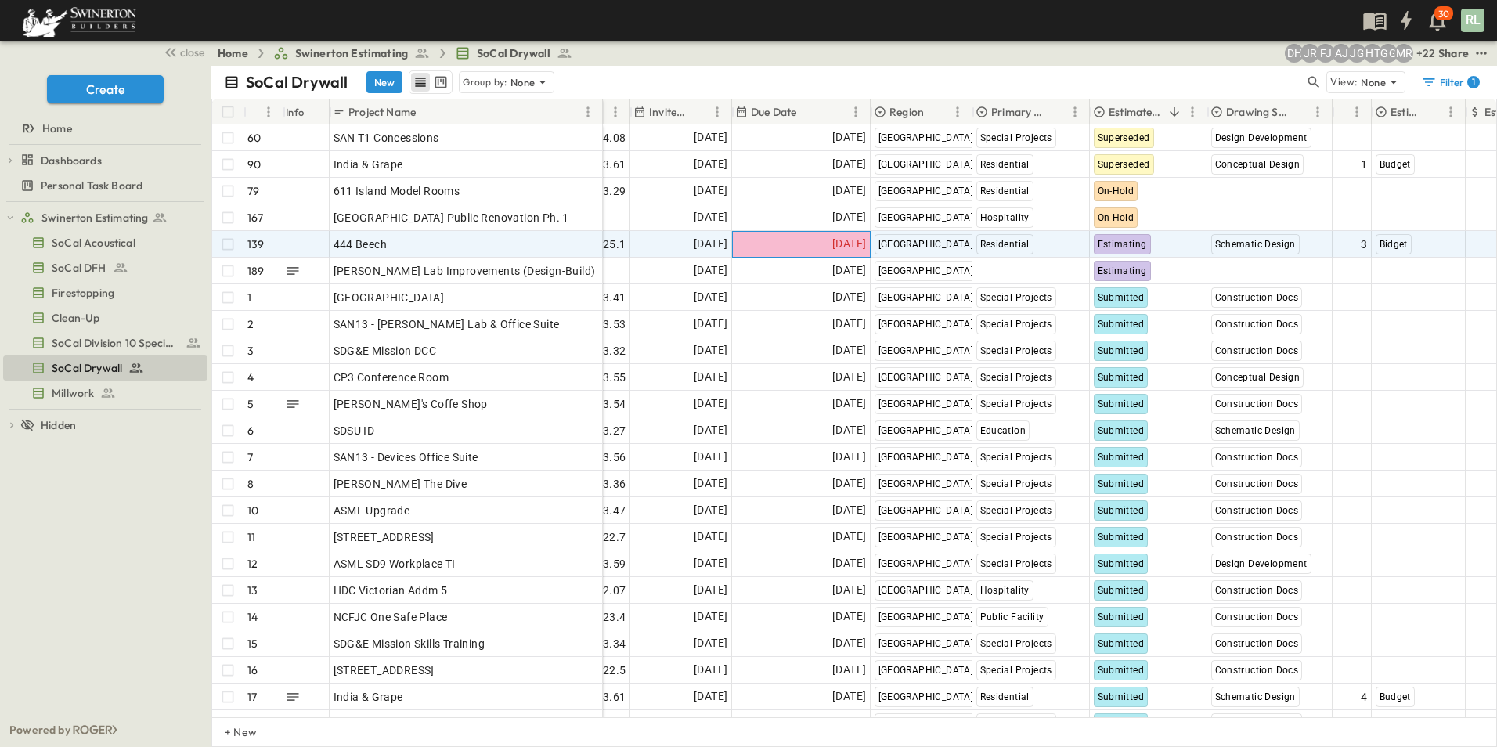
click at [832, 240] on span "[DATE]" at bounding box center [849, 244] width 34 height 18
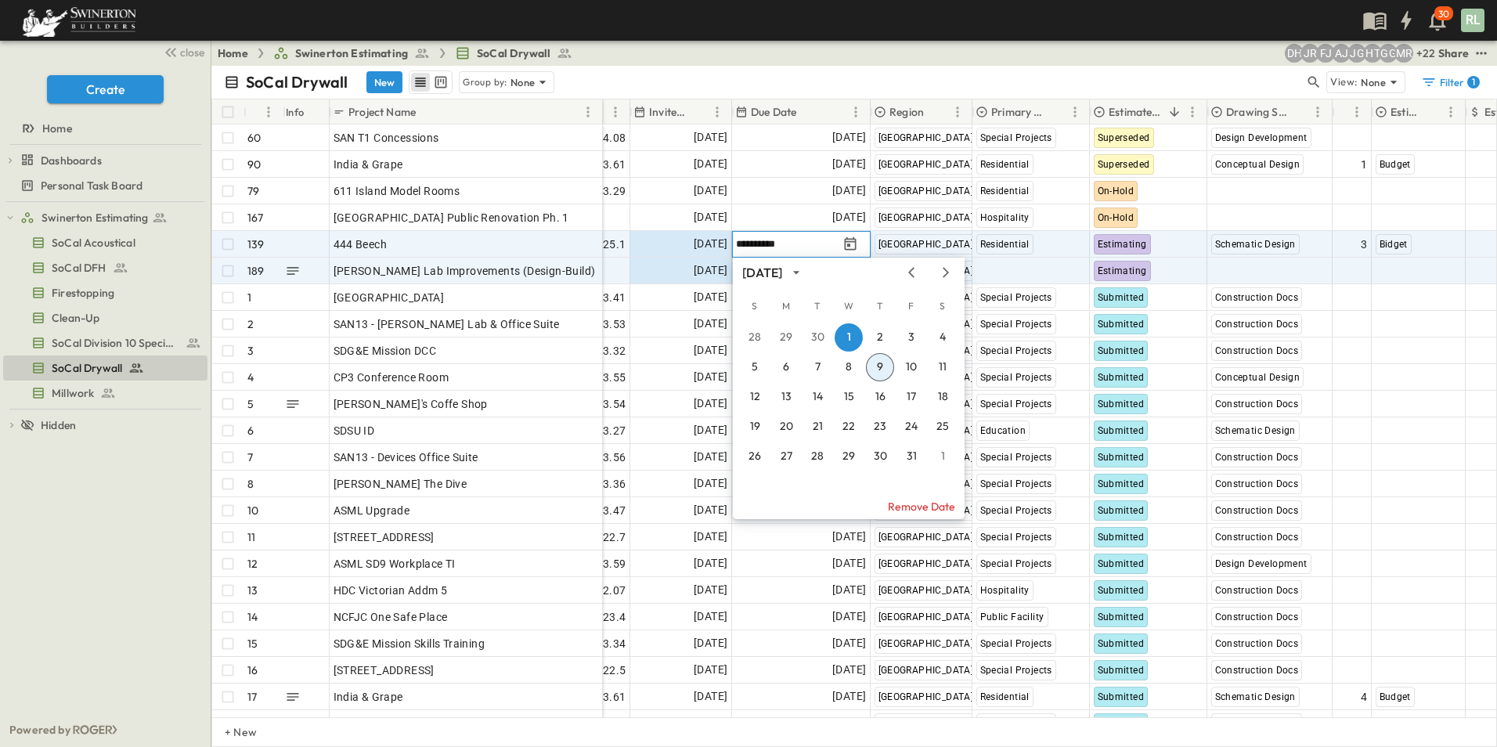
type input "**********"
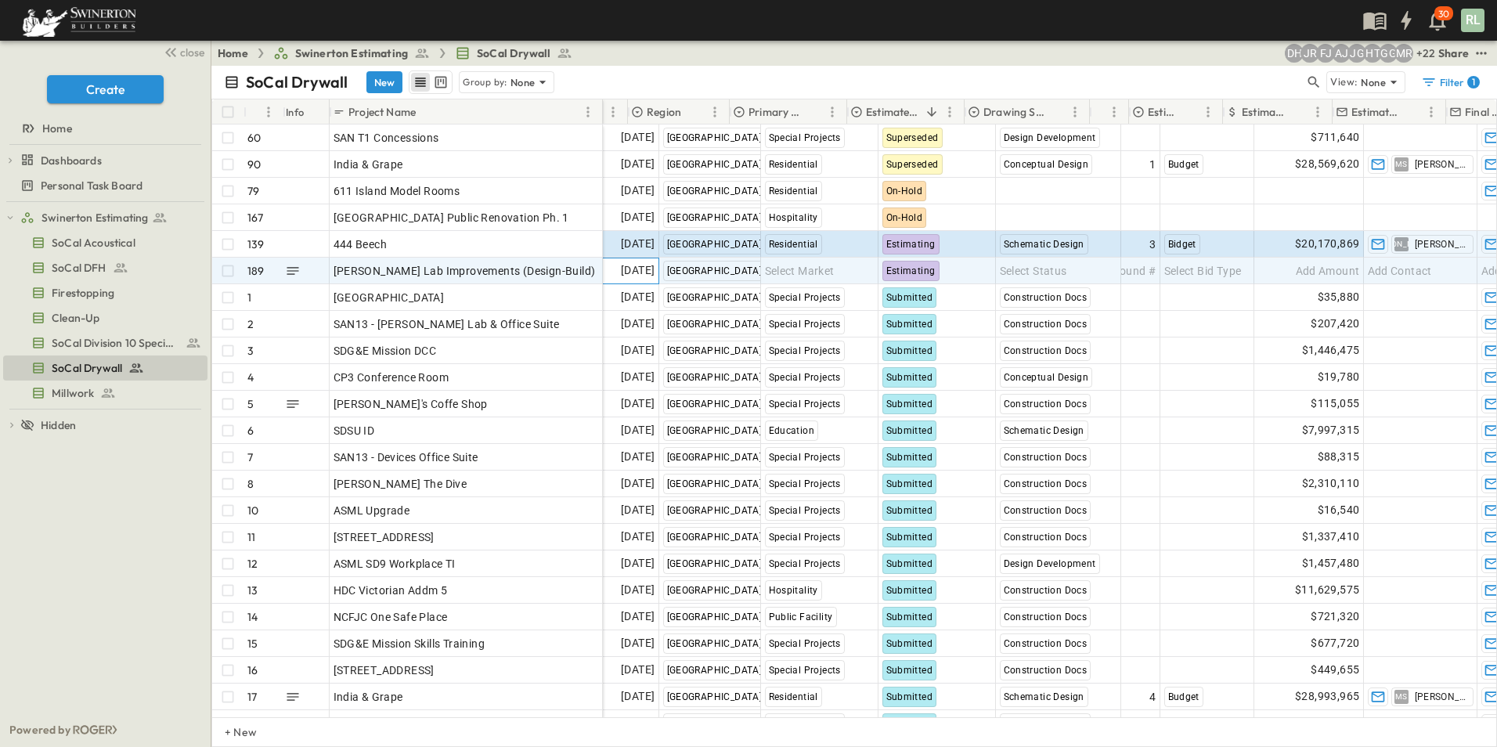
scroll to position [0, 479]
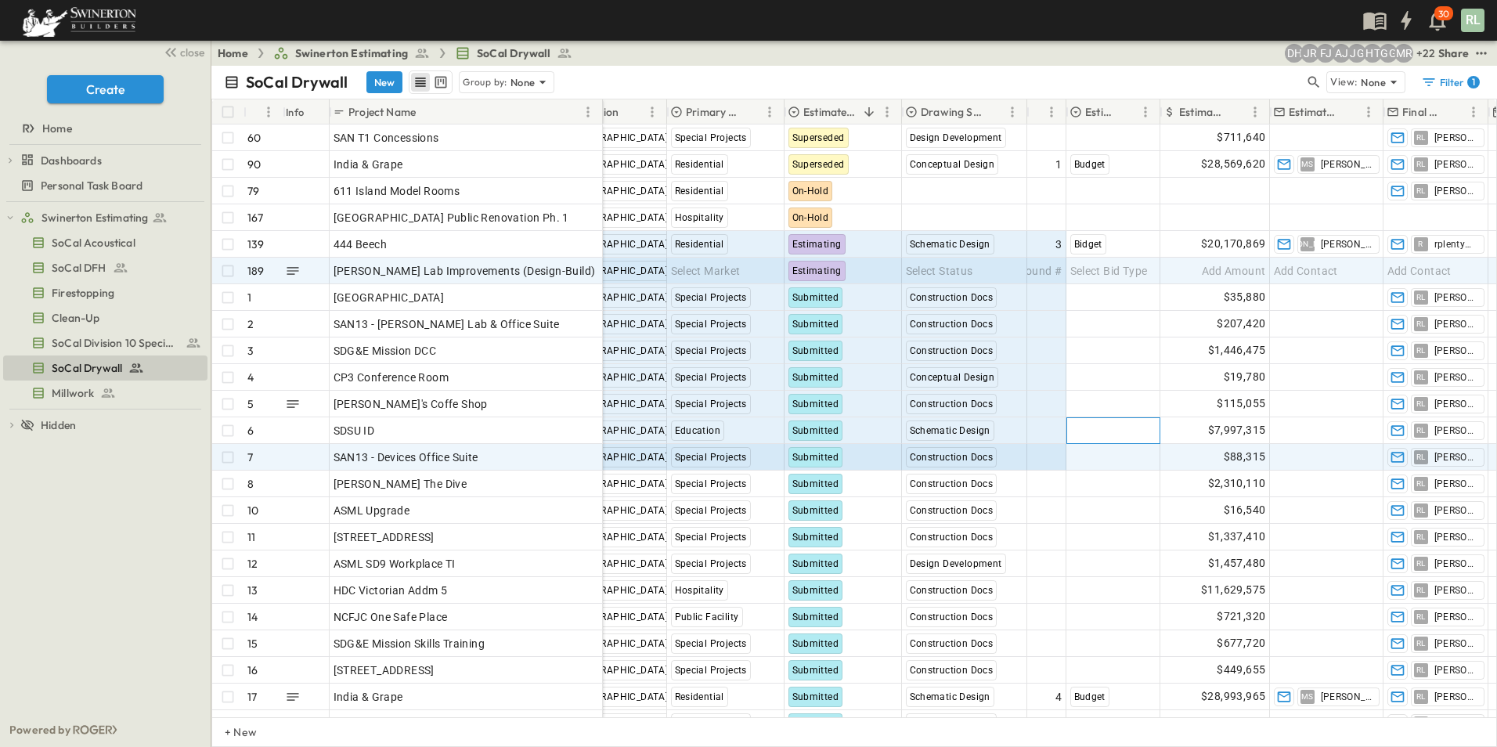
click at [1089, 427] on span "Select Bid Type" at bounding box center [1110, 431] width 78 height 16
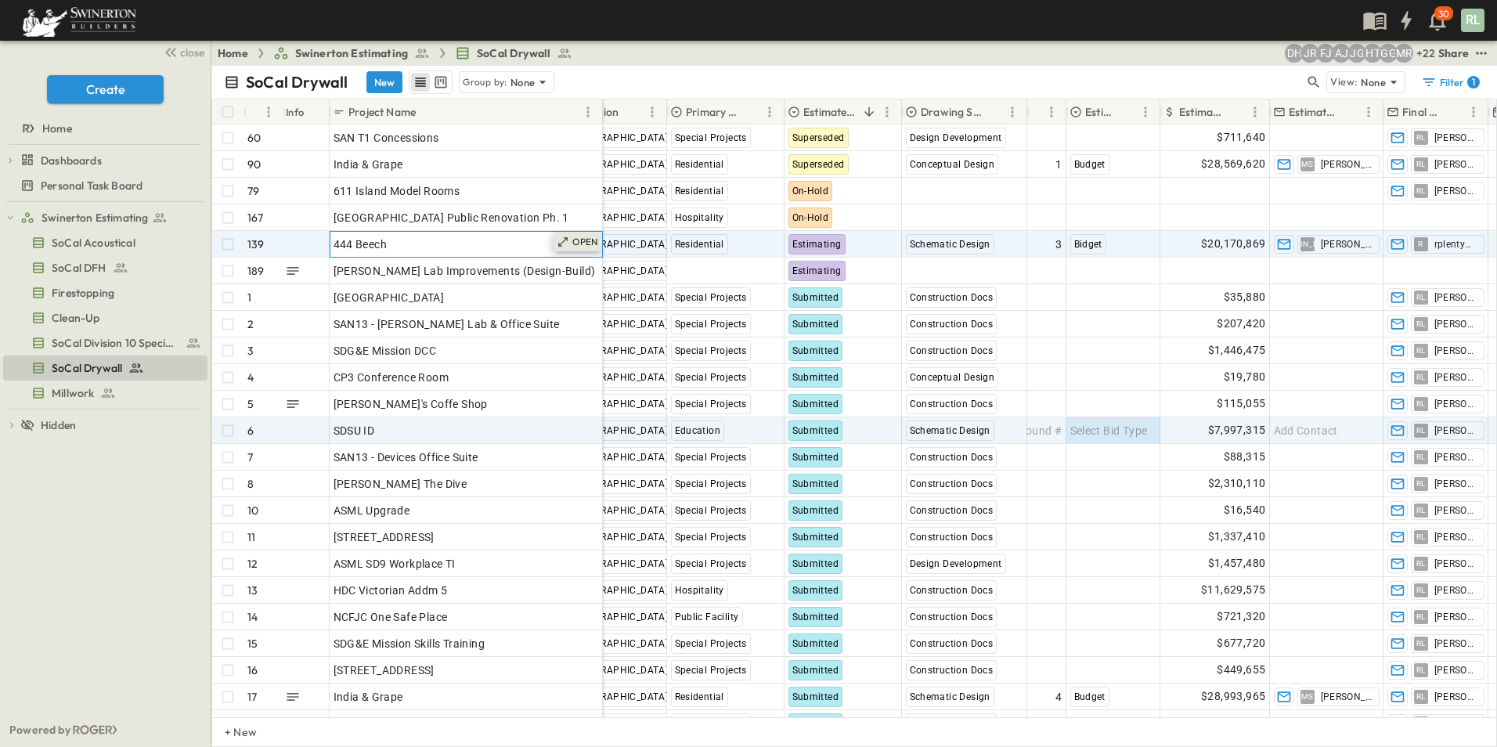
click at [579, 241] on p "OPEN" at bounding box center [585, 242] width 27 height 13
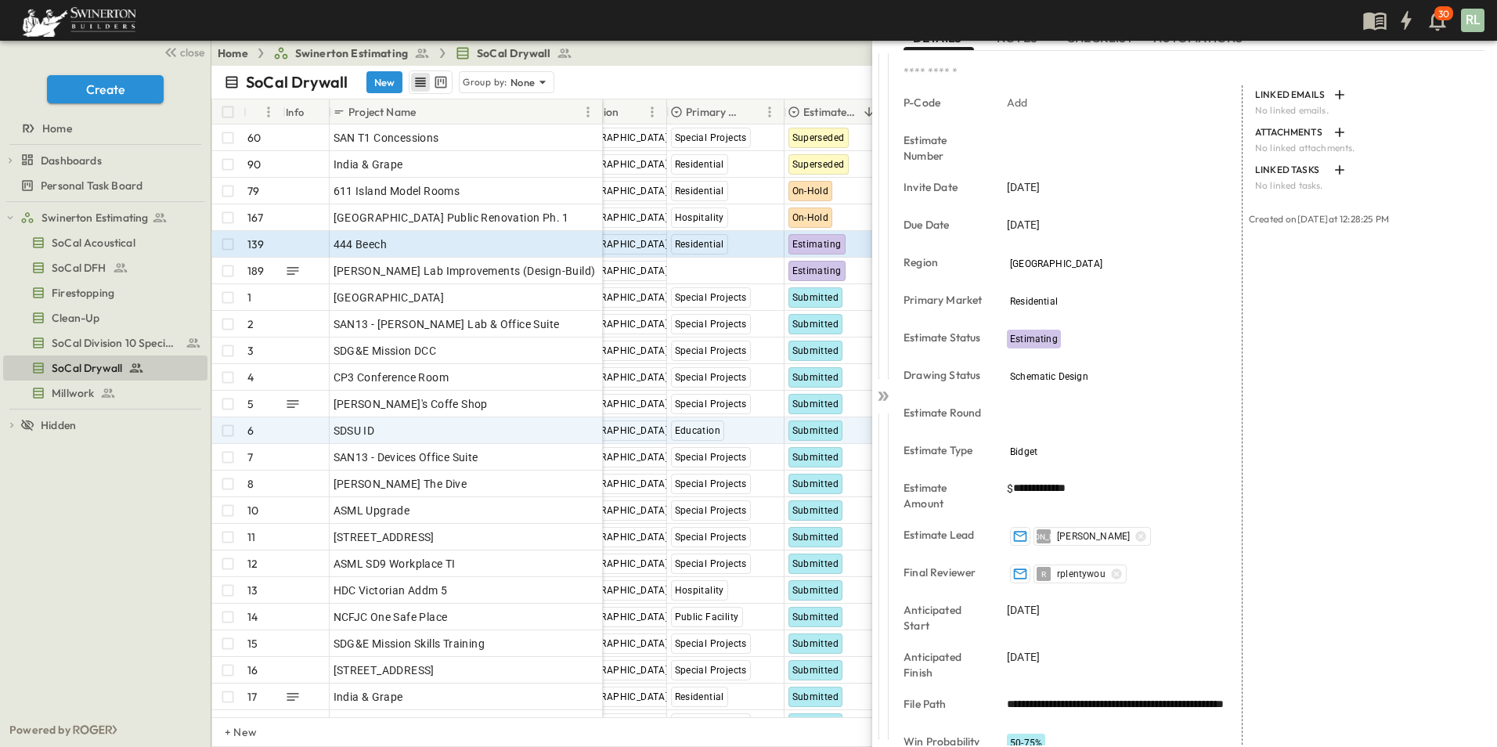
scroll to position [262, 0]
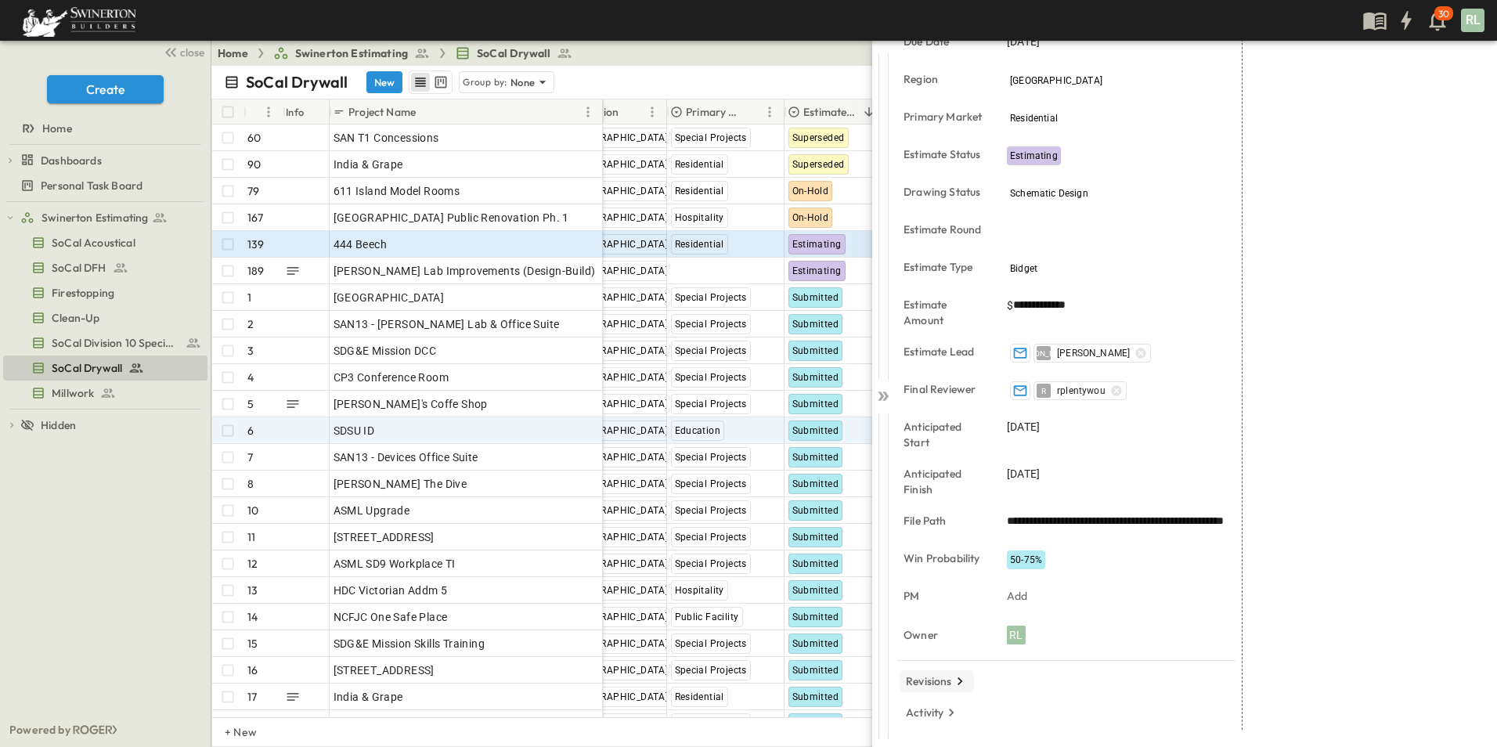
click at [937, 680] on p "Revisions" at bounding box center [929, 682] width 46 height 16
click at [1006, 712] on button "View" at bounding box center [999, 706] width 50 height 22
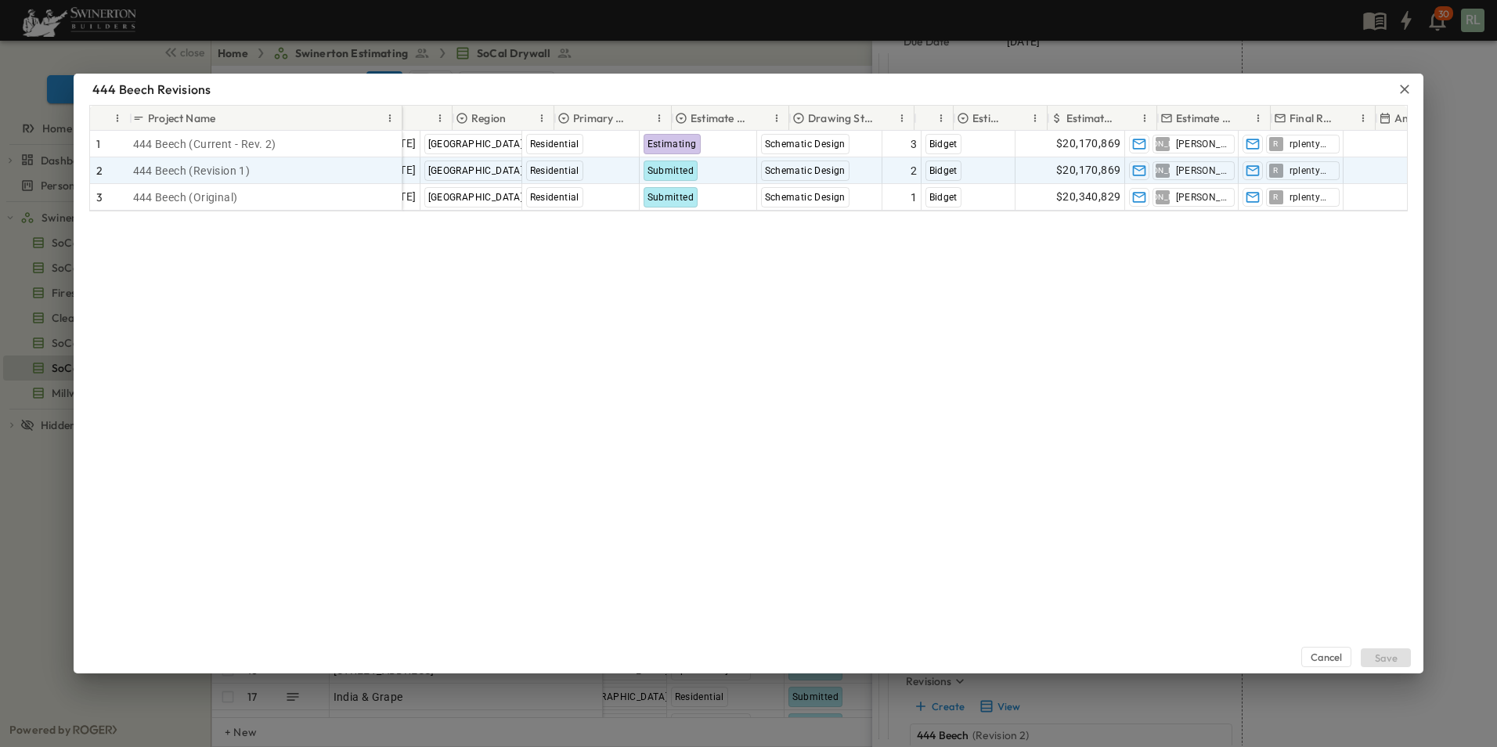
scroll to position [0, 470]
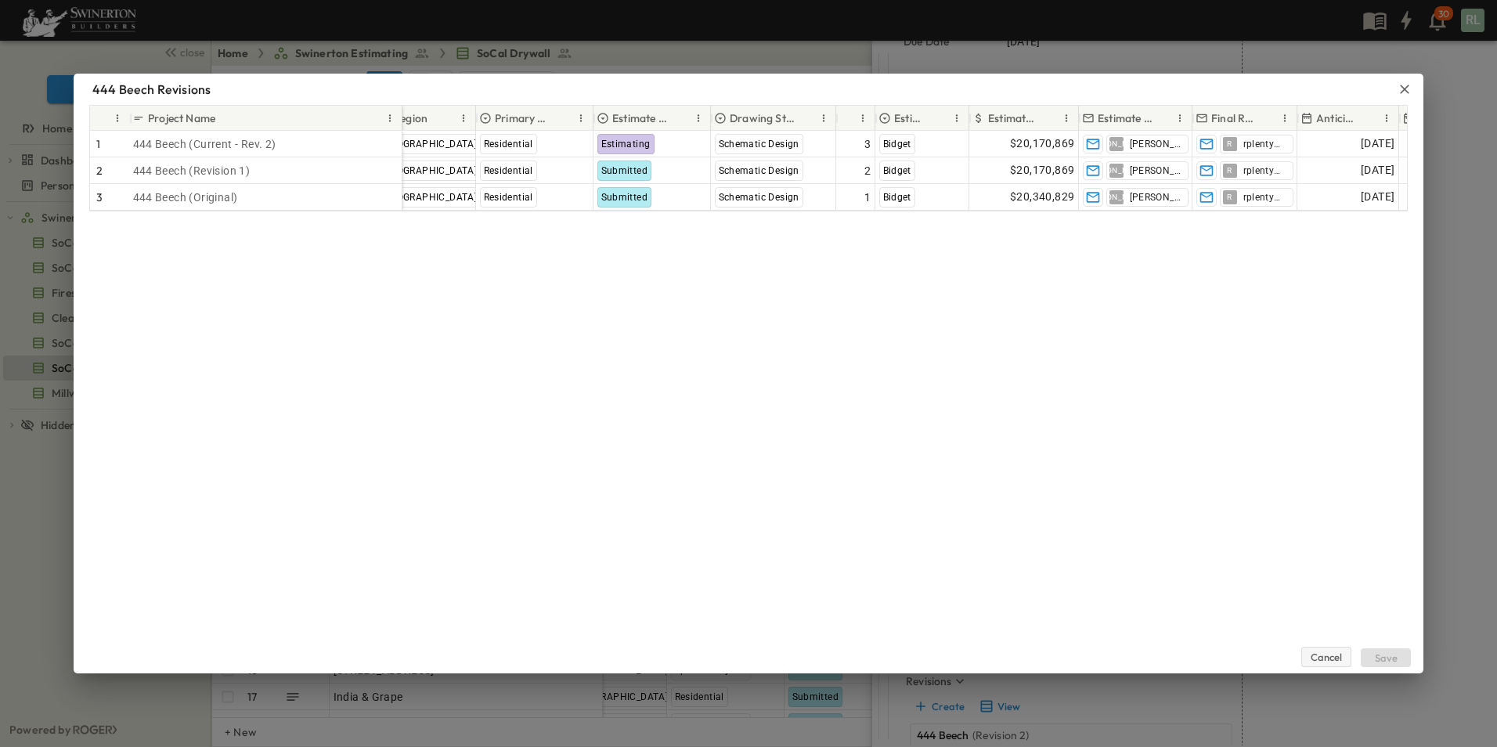
click at [1328, 663] on button "Cancel" at bounding box center [1327, 657] width 50 height 20
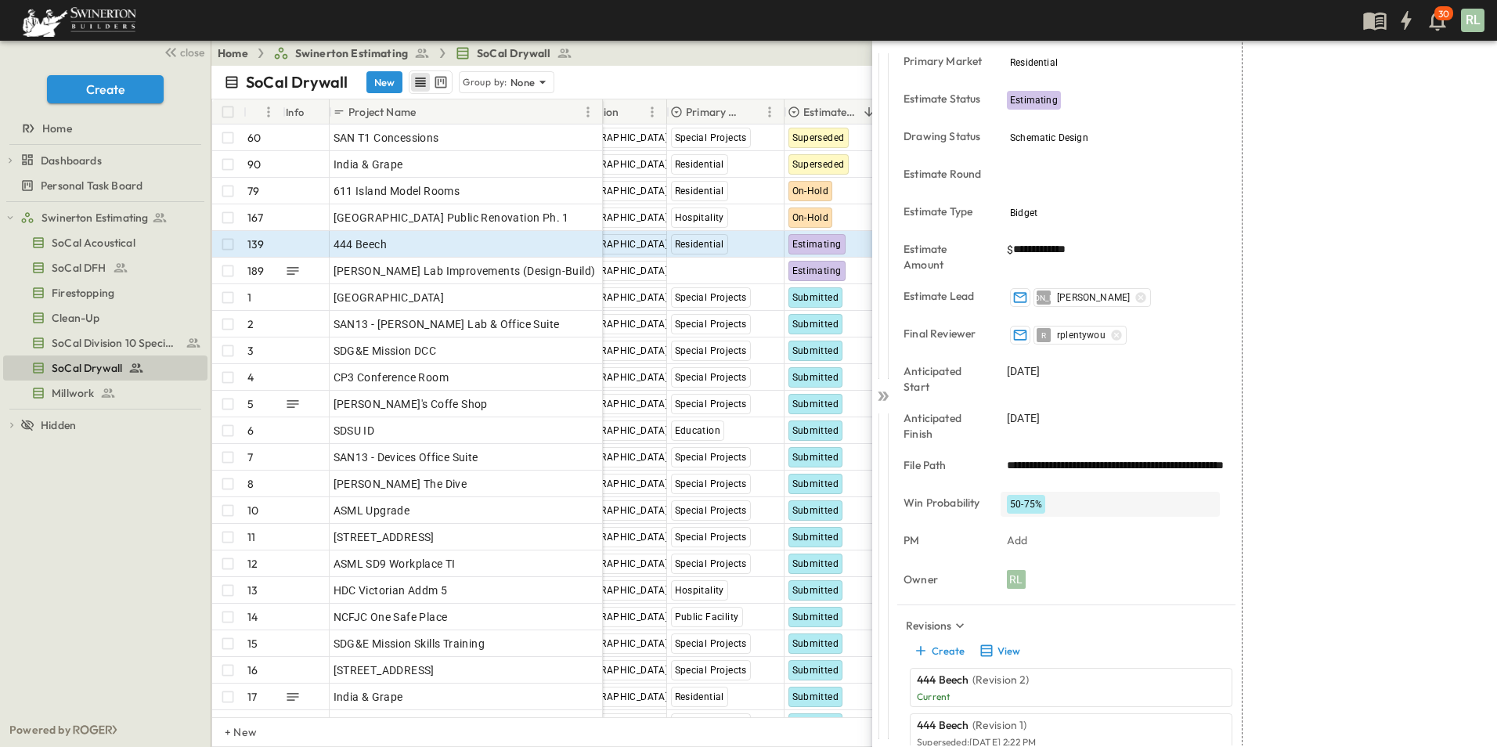
scroll to position [420, 0]
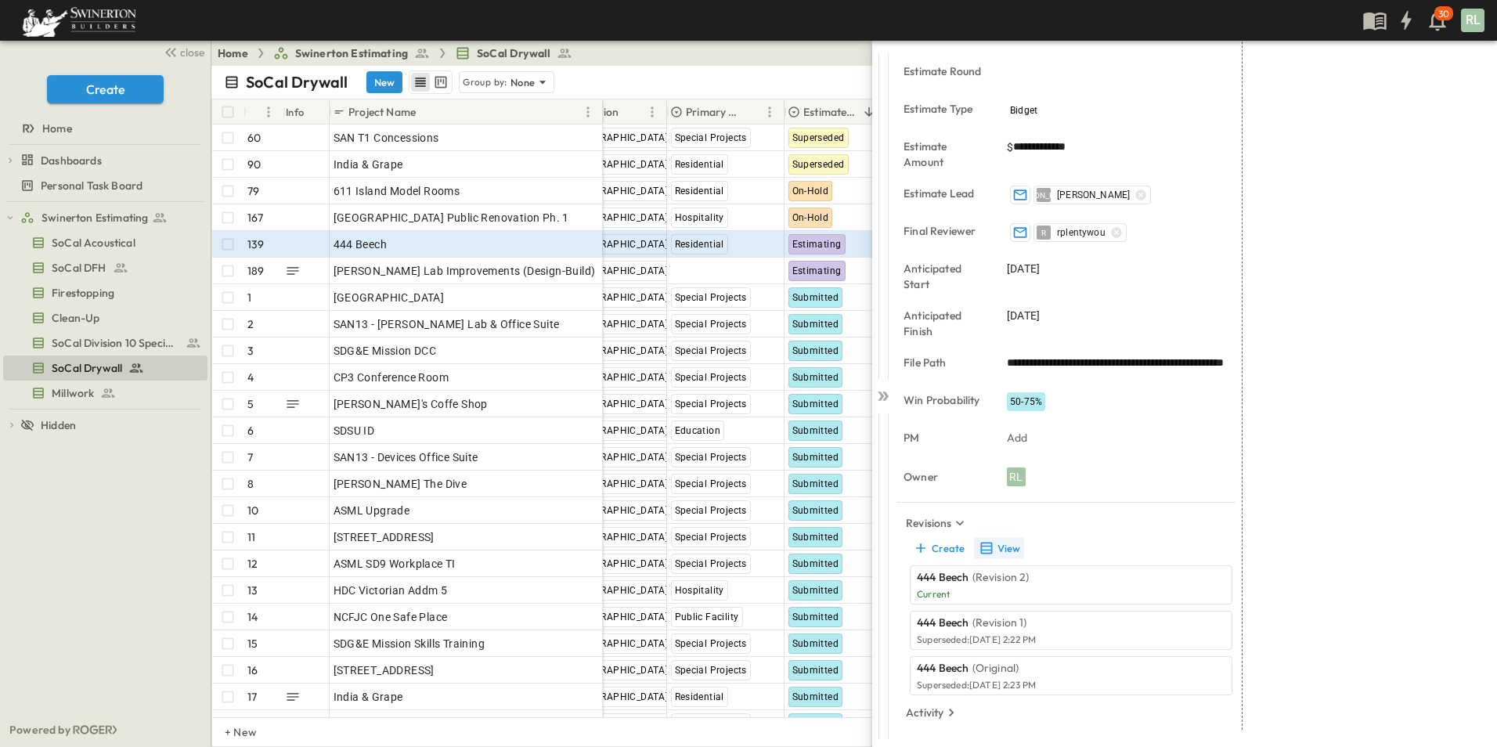
click at [1008, 544] on button "View" at bounding box center [999, 548] width 50 height 22
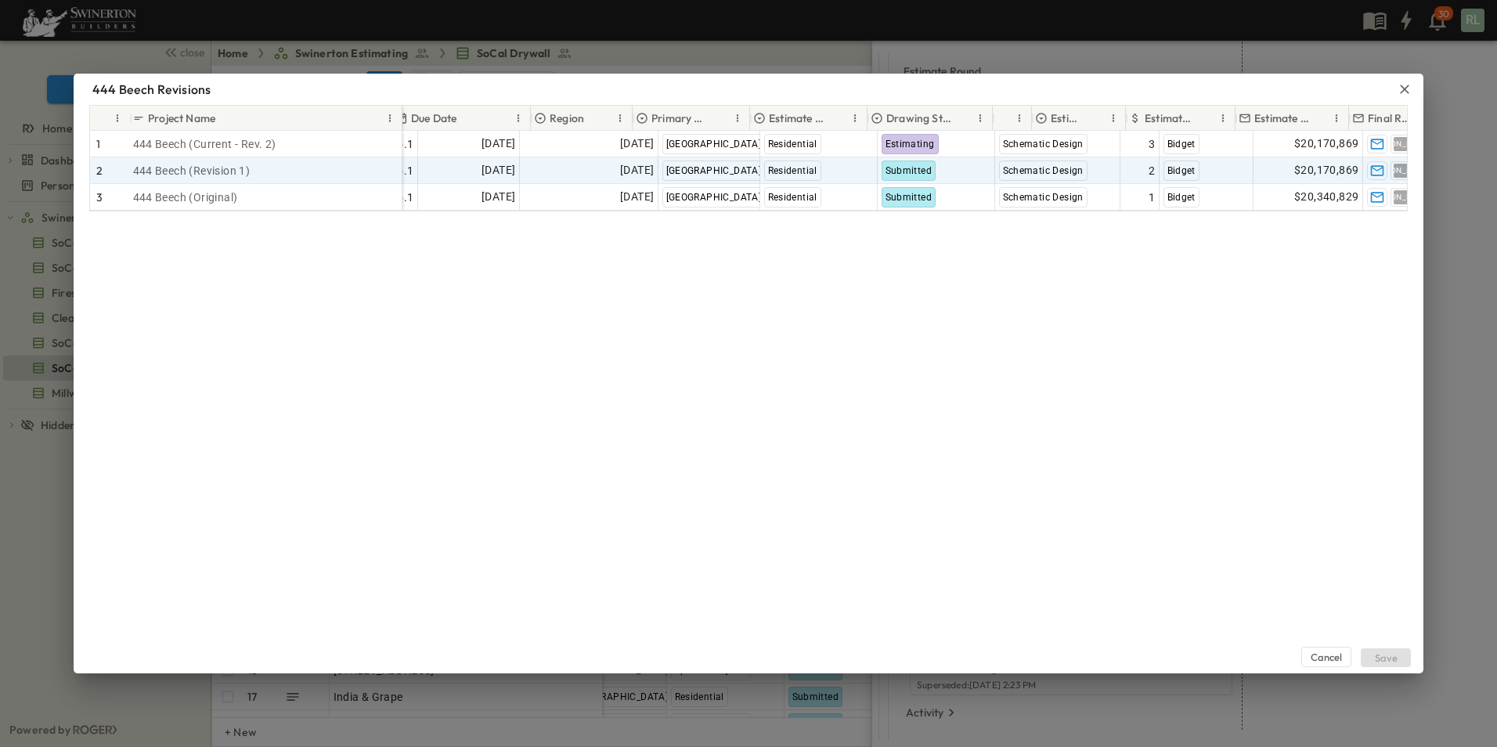
scroll to position [0, 313]
